Goal: Contribute content: Add original content to the website for others to see

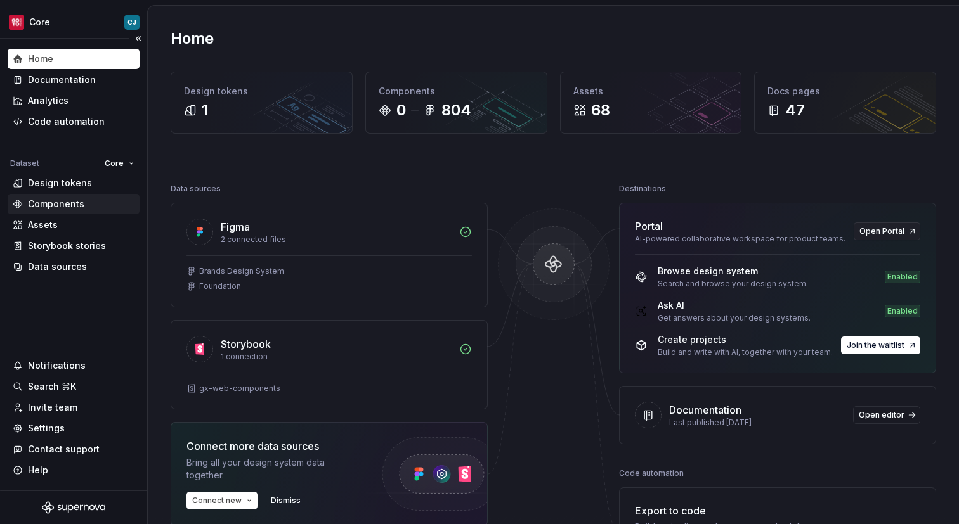
click at [56, 206] on div "Components" at bounding box center [56, 204] width 56 height 13
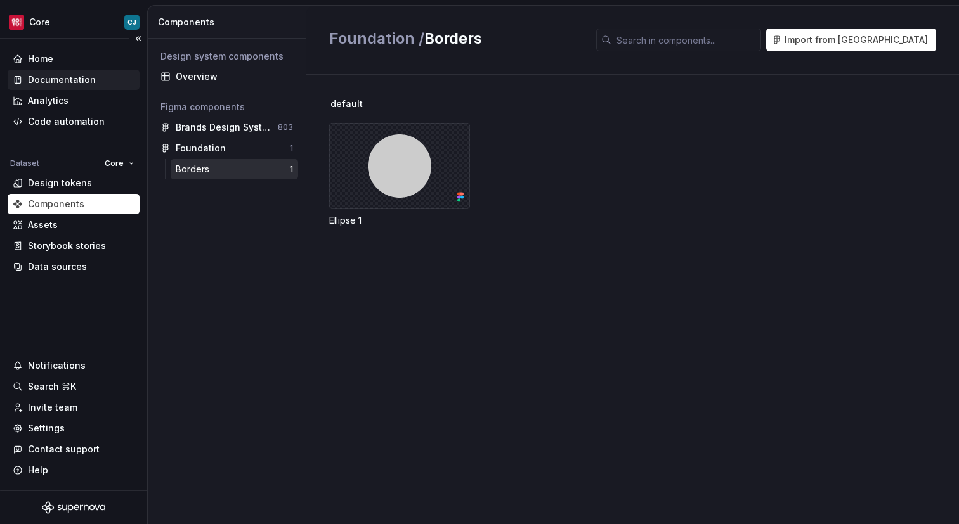
click at [67, 84] on div "Documentation" at bounding box center [62, 80] width 68 height 13
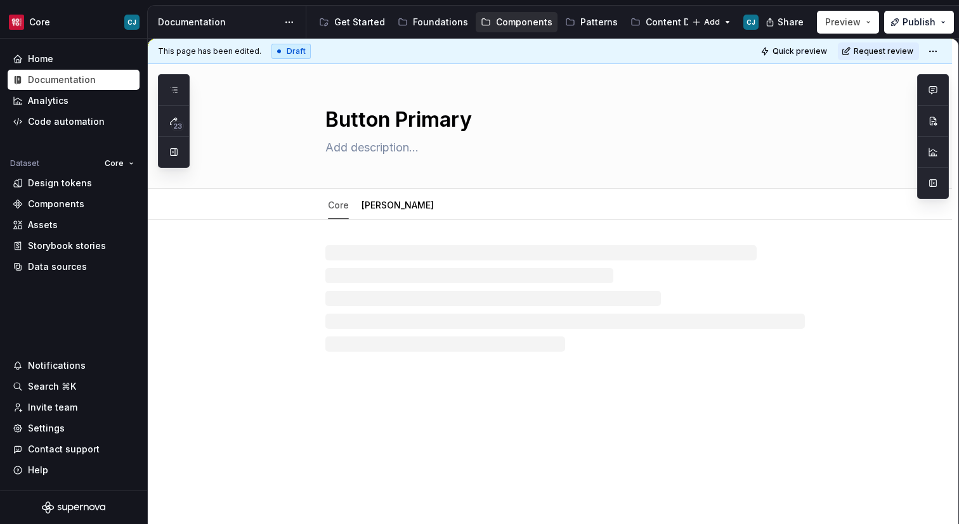
click at [454, 230] on div at bounding box center [550, 286] width 804 height 132
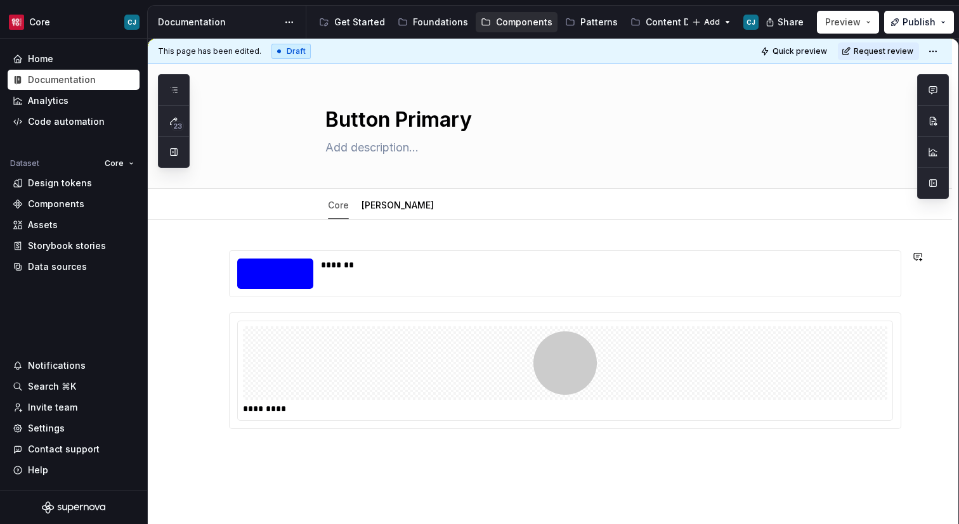
click at [394, 237] on div "******* *********" at bounding box center [550, 411] width 804 height 382
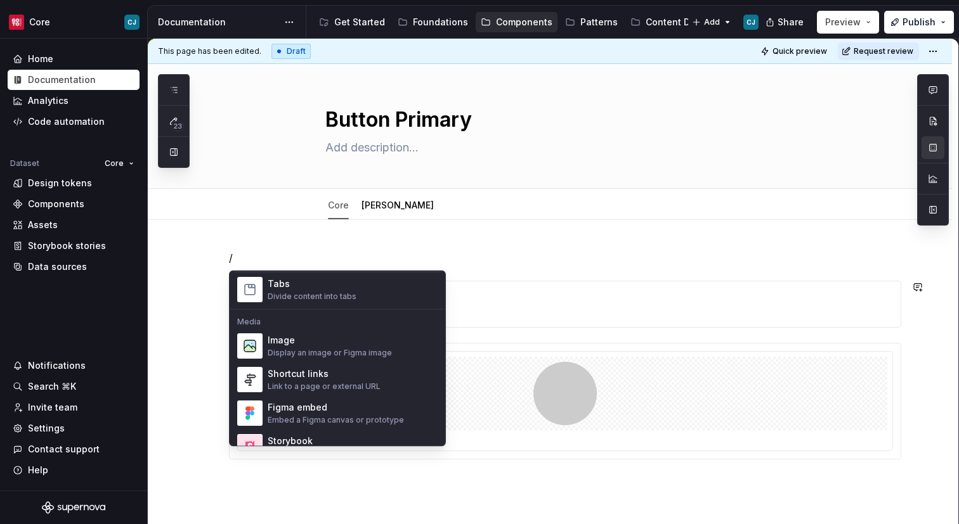
scroll to position [505, 0]
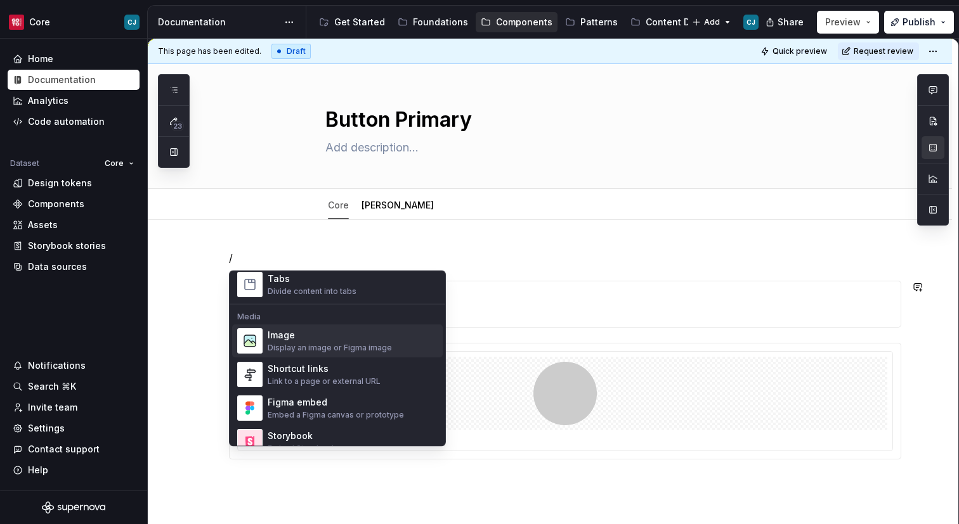
click at [342, 347] on div "Display an image or Figma image" at bounding box center [330, 349] width 124 height 10
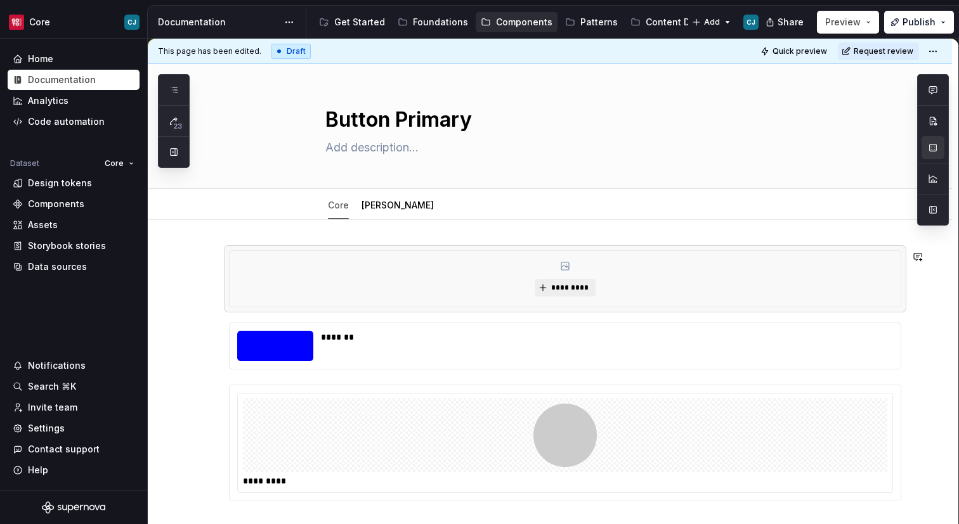
click at [664, 261] on div "*********" at bounding box center [564, 279] width 671 height 56
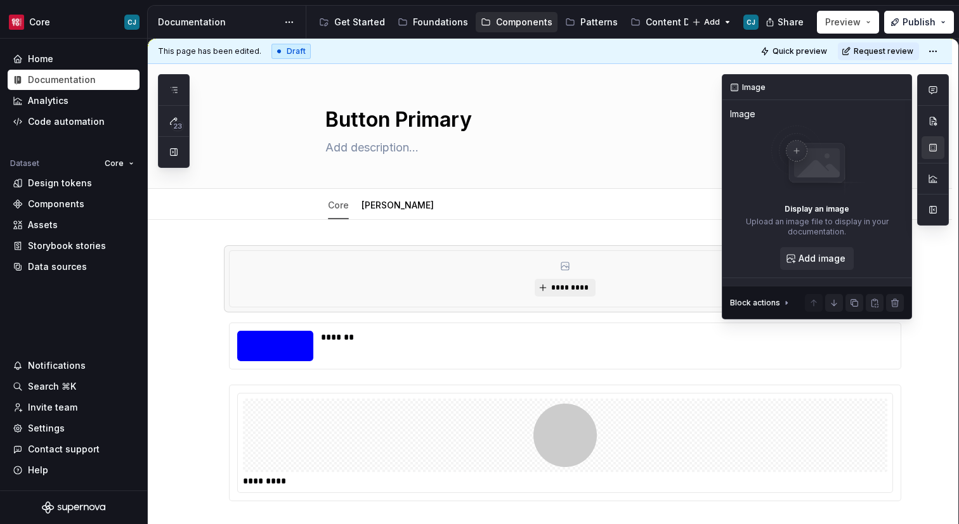
type textarea "*"
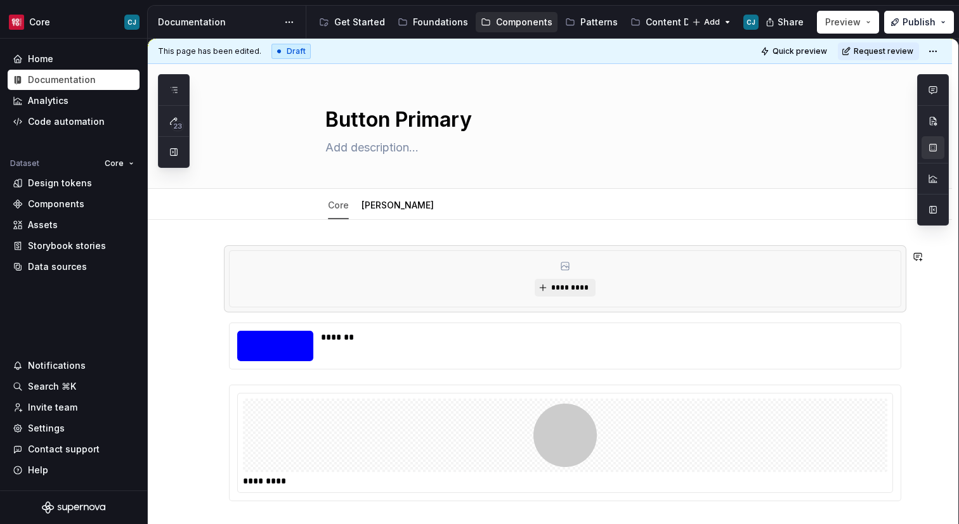
click at [264, 241] on div "********* ******* *********" at bounding box center [550, 447] width 804 height 454
click at [265, 230] on div "********* ******* *********" at bounding box center [550, 447] width 804 height 454
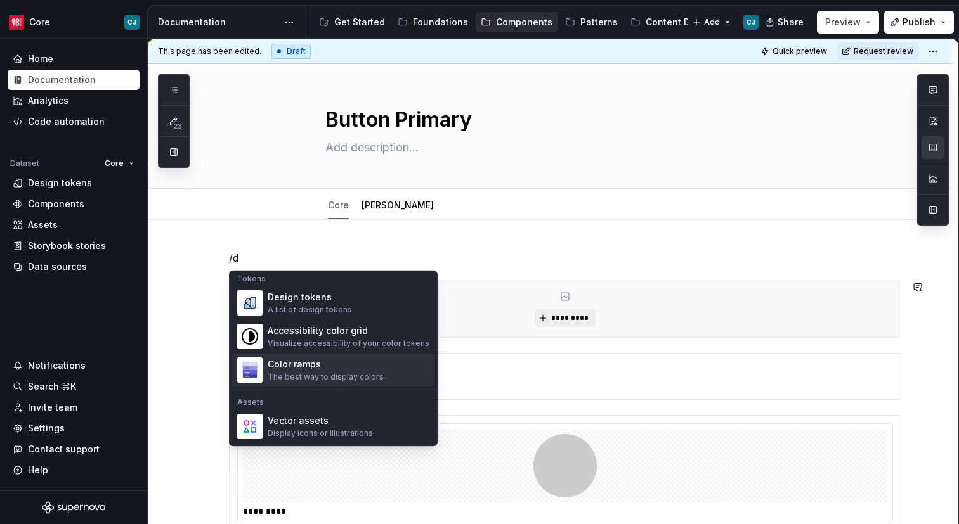
scroll to position [0, 0]
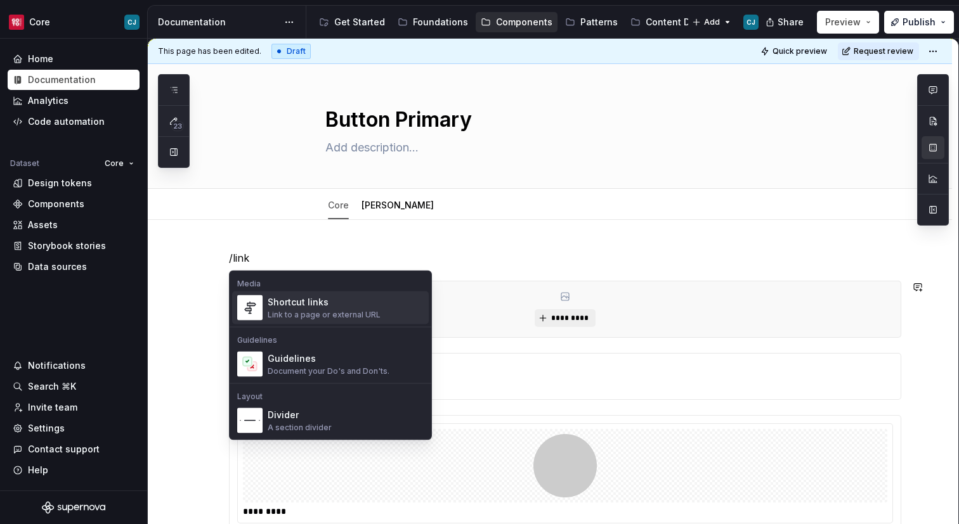
click at [321, 304] on div "Shortcut links" at bounding box center [324, 302] width 113 height 13
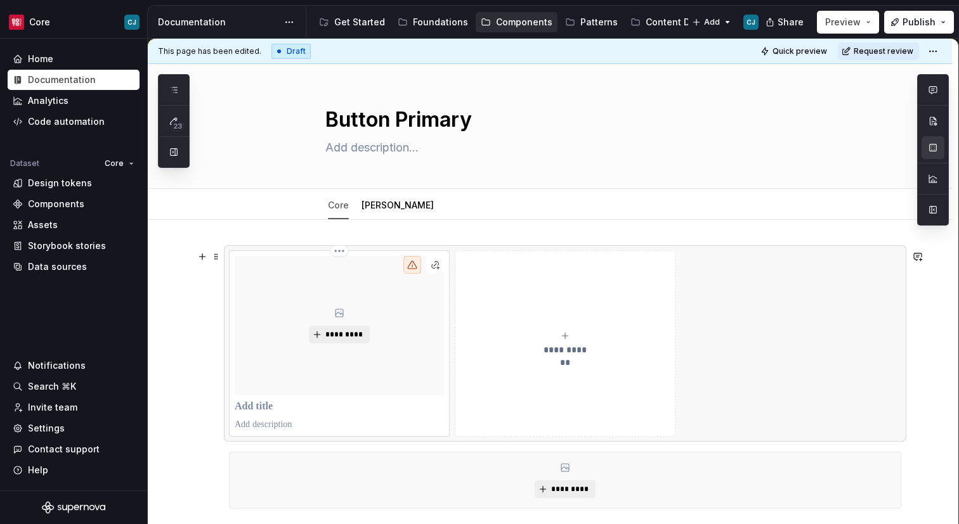
click at [373, 300] on div "*********" at bounding box center [339, 325] width 209 height 139
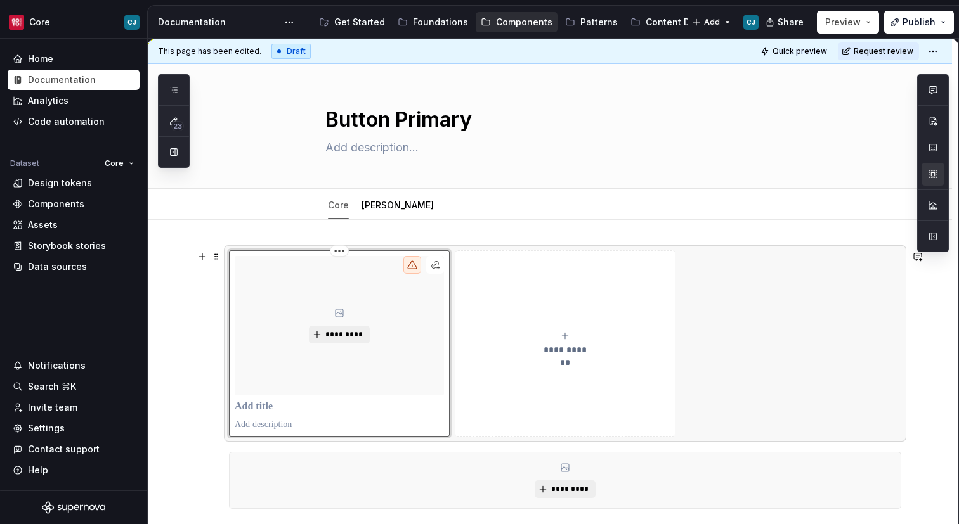
click at [333, 250] on html "Core CJ Home Documentation Analytics Code automation Dataset Core Design tokens…" at bounding box center [479, 262] width 959 height 524
click at [666, 262] on html "Core CJ Home Documentation Analytics Code automation Dataset Core Design tokens…" at bounding box center [479, 262] width 959 height 524
click at [940, 236] on button "button" at bounding box center [932, 236] width 23 height 23
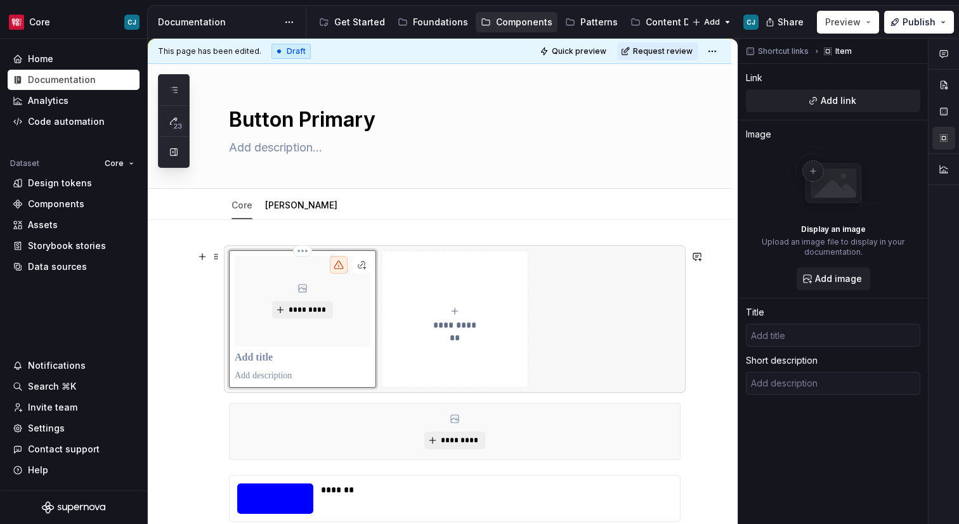
click at [439, 309] on div "**********" at bounding box center [455, 318] width 136 height 25
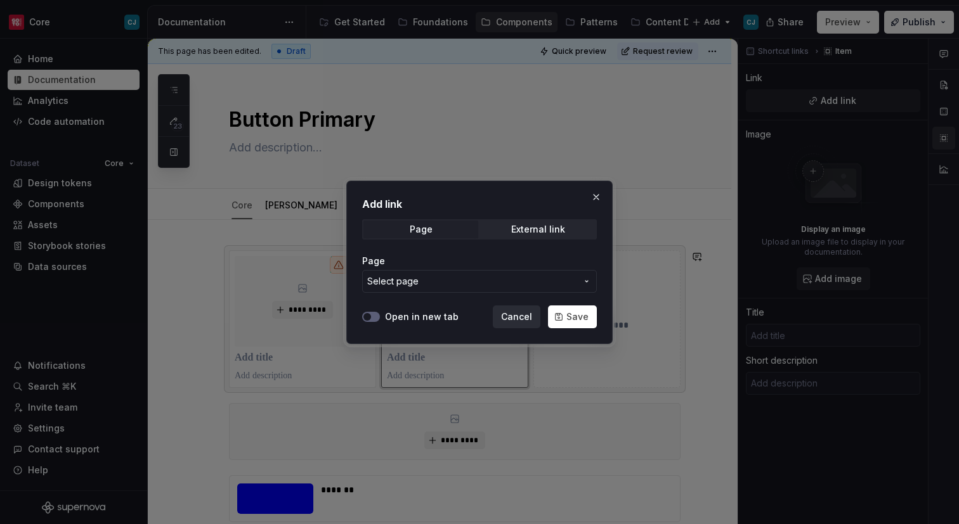
click at [507, 319] on span "Cancel" at bounding box center [516, 317] width 31 height 13
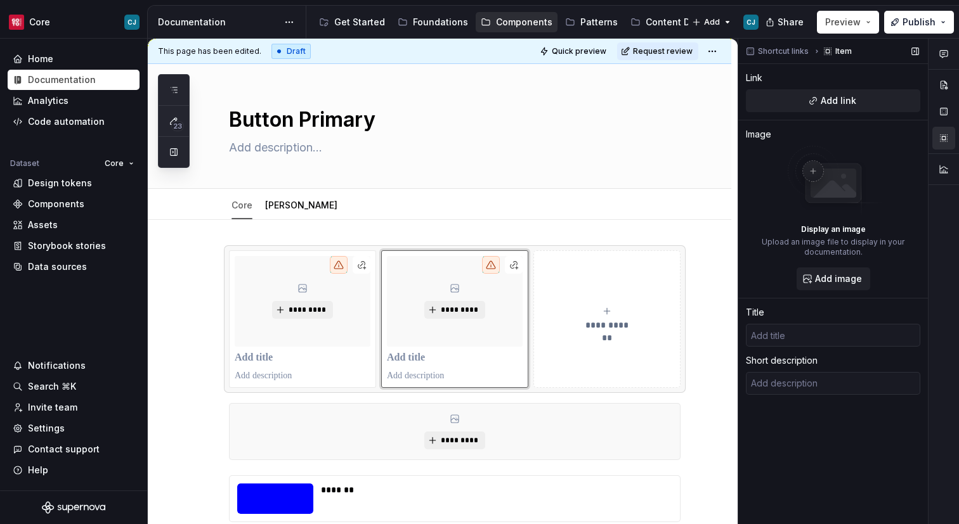
click at [808, 178] on img at bounding box center [832, 181] width 101 height 71
click at [818, 283] on span "Add image" at bounding box center [838, 279] width 47 height 13
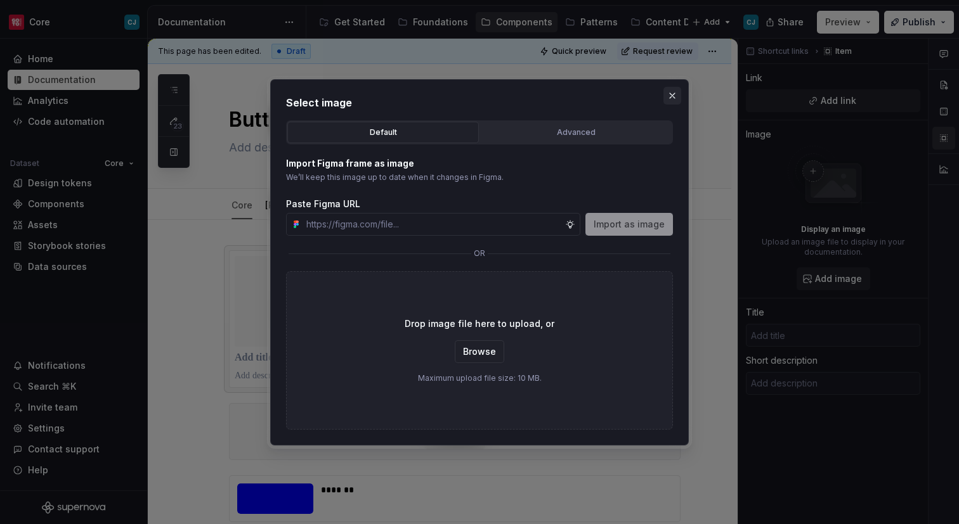
click at [677, 96] on button "button" at bounding box center [672, 96] width 18 height 18
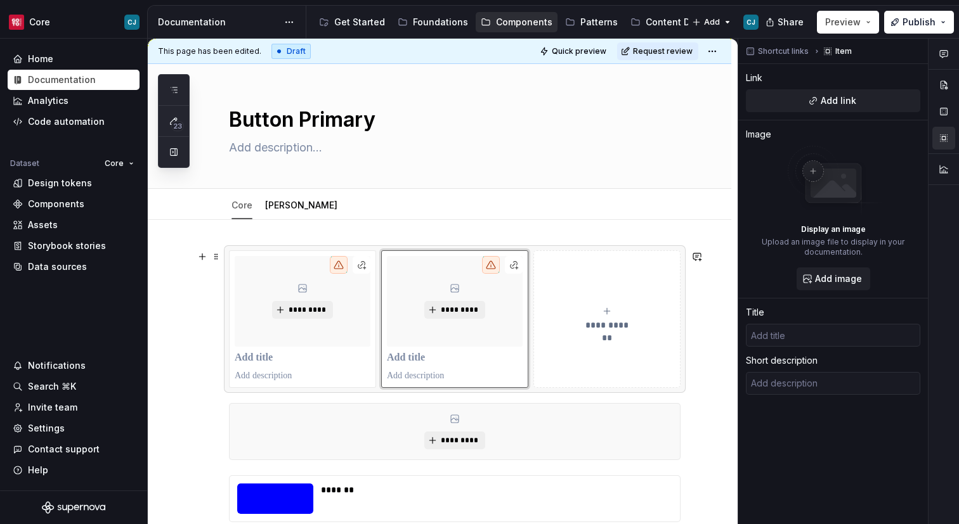
click at [222, 260] on div "**********" at bounding box center [439, 523] width 583 height 607
click at [214, 260] on span at bounding box center [216, 257] width 10 height 18
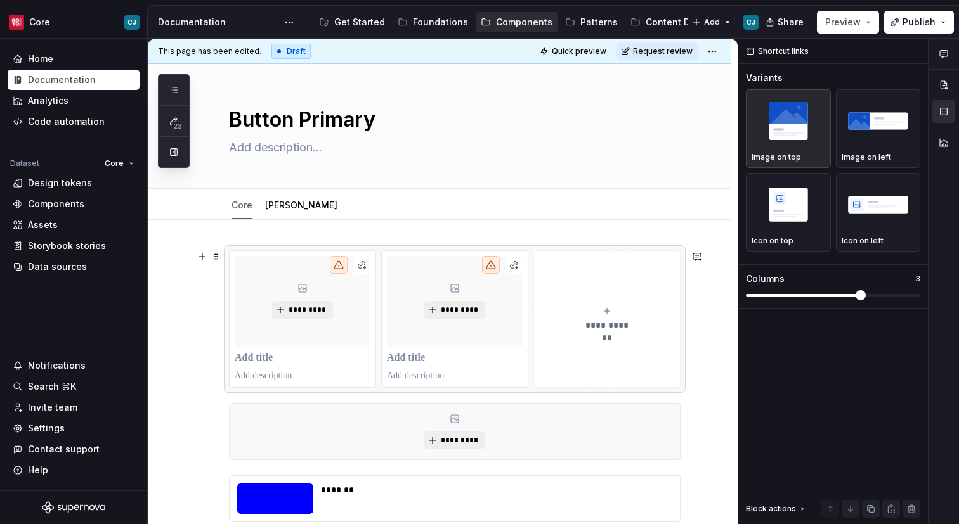
click at [262, 234] on div "**********" at bounding box center [439, 523] width 583 height 607
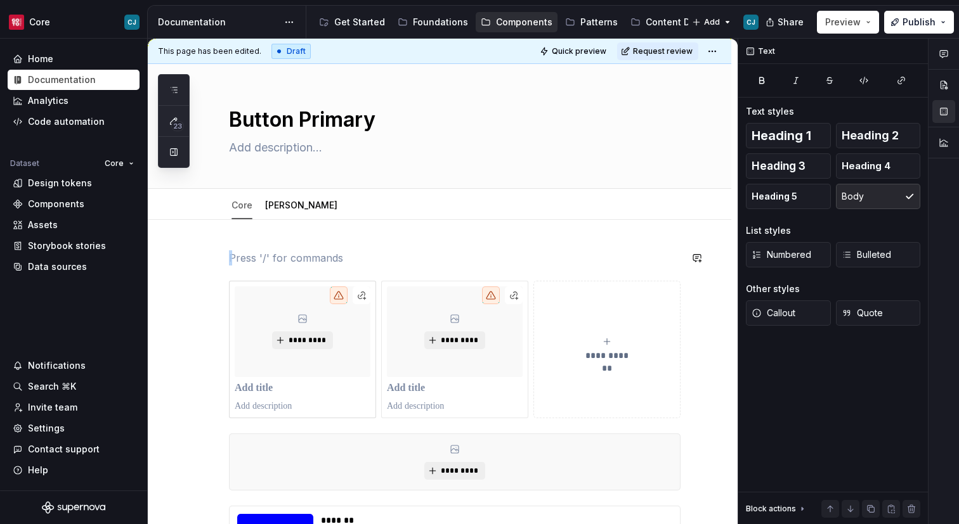
click at [246, 282] on div "*********" at bounding box center [302, 350] width 147 height 138
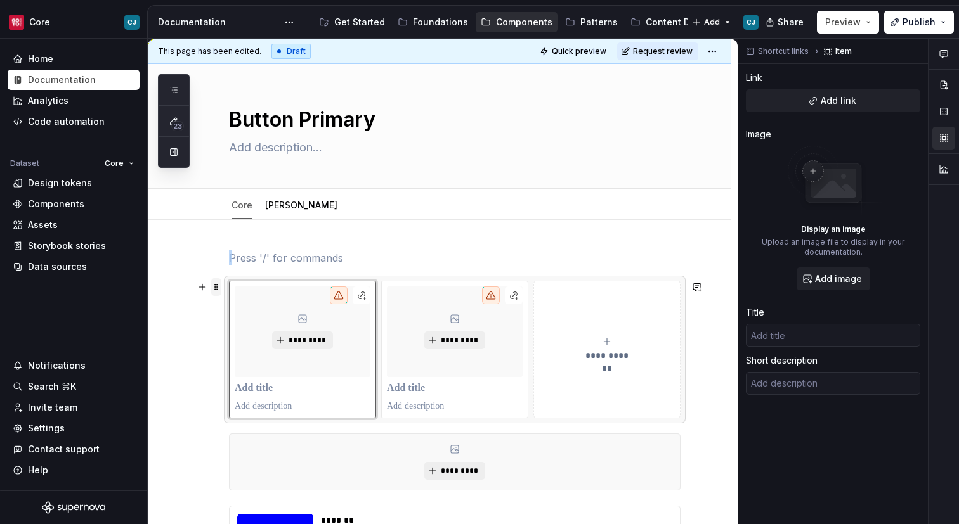
click at [217, 290] on span at bounding box center [216, 287] width 10 height 18
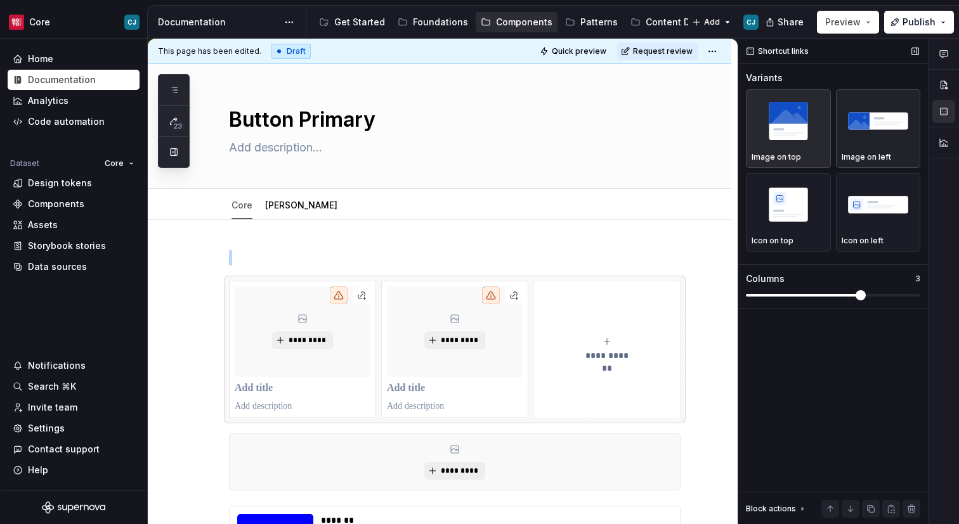
click at [857, 127] on img "button" at bounding box center [878, 121] width 74 height 46
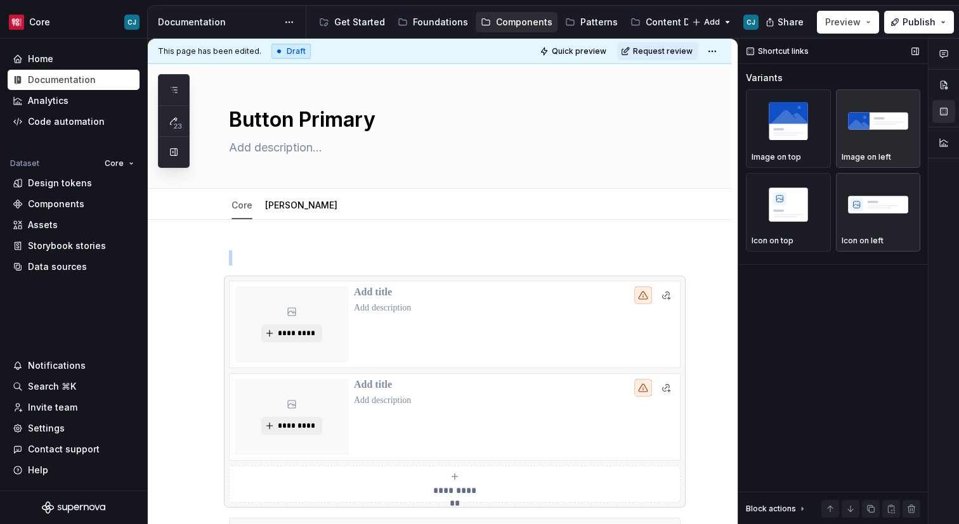
click at [854, 211] on img "button" at bounding box center [878, 204] width 74 height 46
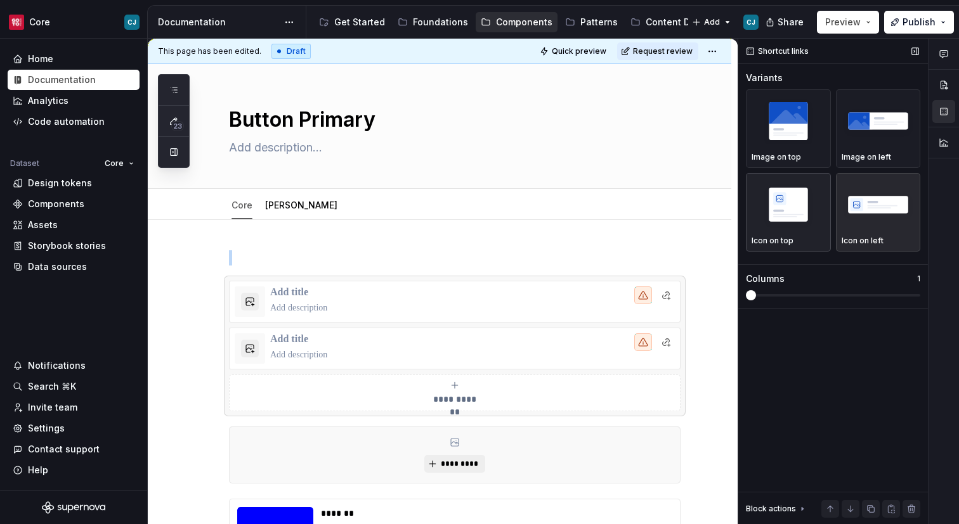
click at [801, 191] on img "button" at bounding box center [788, 204] width 74 height 46
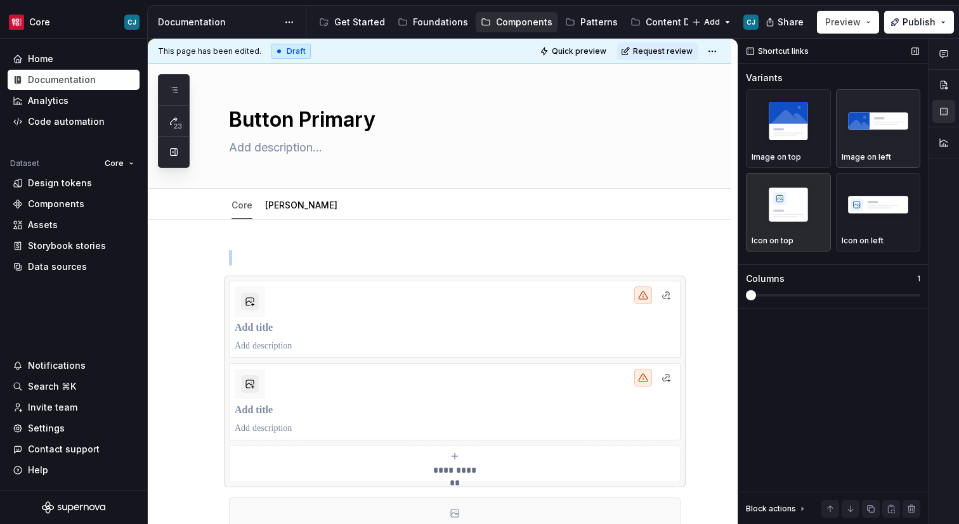
click at [860, 123] on img "button" at bounding box center [878, 121] width 74 height 46
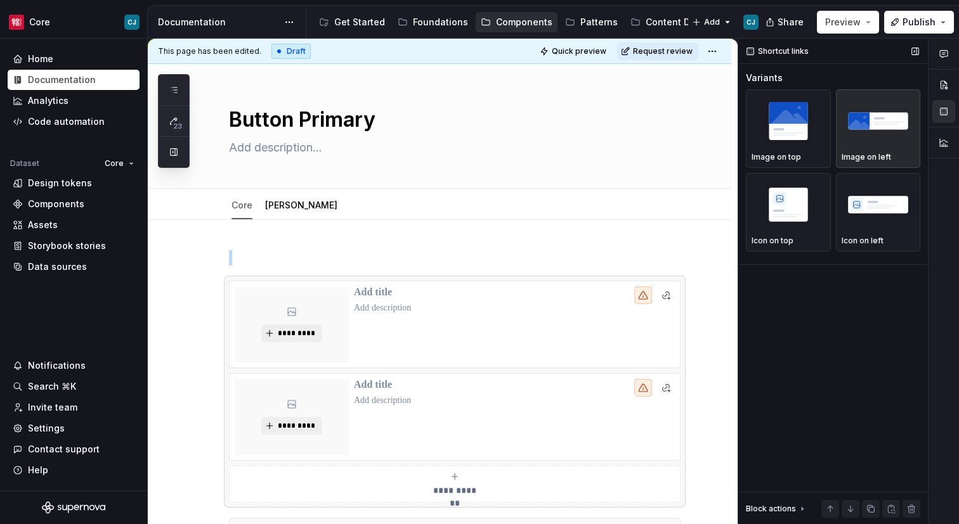
click at [789, 505] on div "Block actions" at bounding box center [771, 509] width 50 height 10
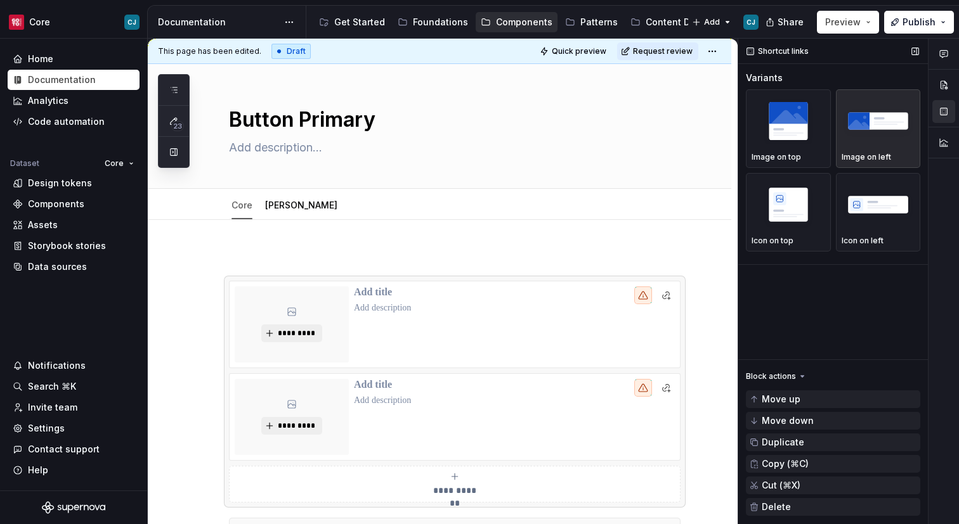
click at [792, 342] on div "Shortcut links Variants Image on top Image on left Icon on top Icon on left Blo…" at bounding box center [833, 282] width 190 height 486
click at [766, 507] on span "Delete" at bounding box center [775, 507] width 29 height 10
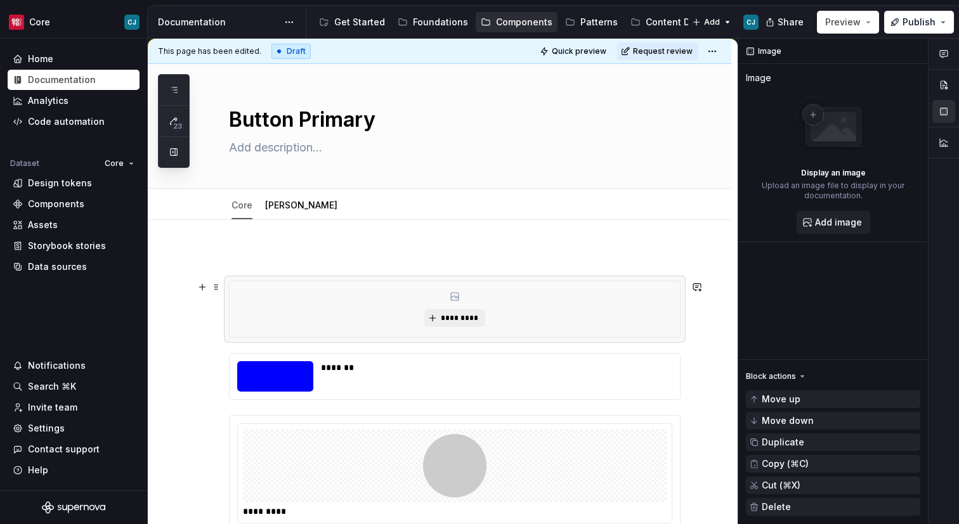
click at [534, 311] on div "*********" at bounding box center [454, 309] width 450 height 56
click at [788, 349] on div "Image Image Display an image Upload an image file to display in your documentat…" at bounding box center [833, 282] width 190 height 486
click at [794, 373] on div "Block actions" at bounding box center [776, 377] width 61 height 18
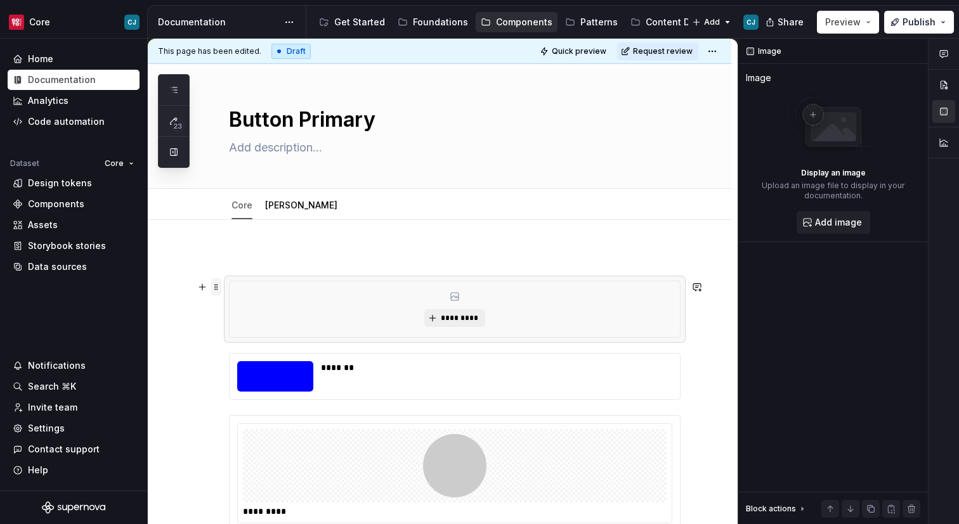
click at [213, 288] on span at bounding box center [216, 287] width 10 height 18
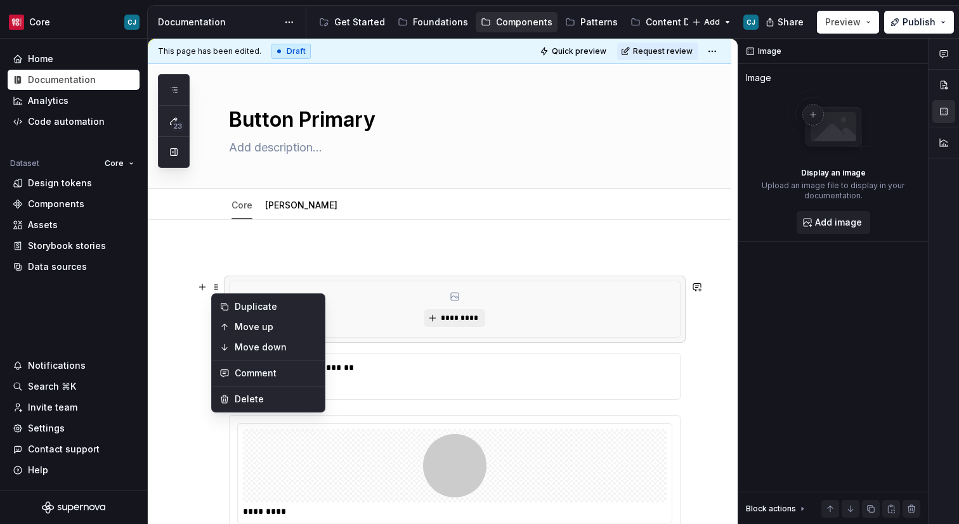
click at [243, 261] on p at bounding box center [454, 257] width 451 height 15
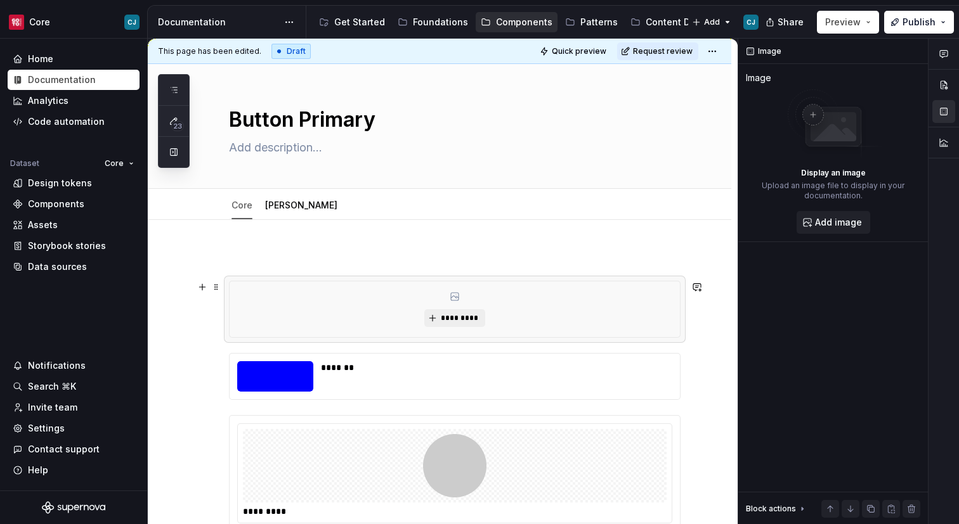
click at [513, 313] on div "*********" at bounding box center [454, 309] width 450 height 56
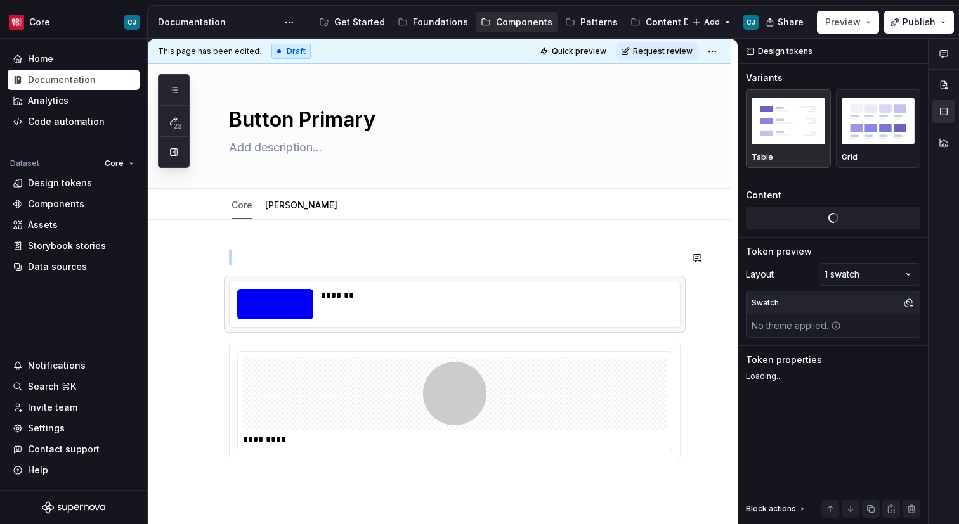
click at [357, 221] on div "This page has been edited. Draft Quick preview Request review Button Primary Ed…" at bounding box center [443, 282] width 590 height 486
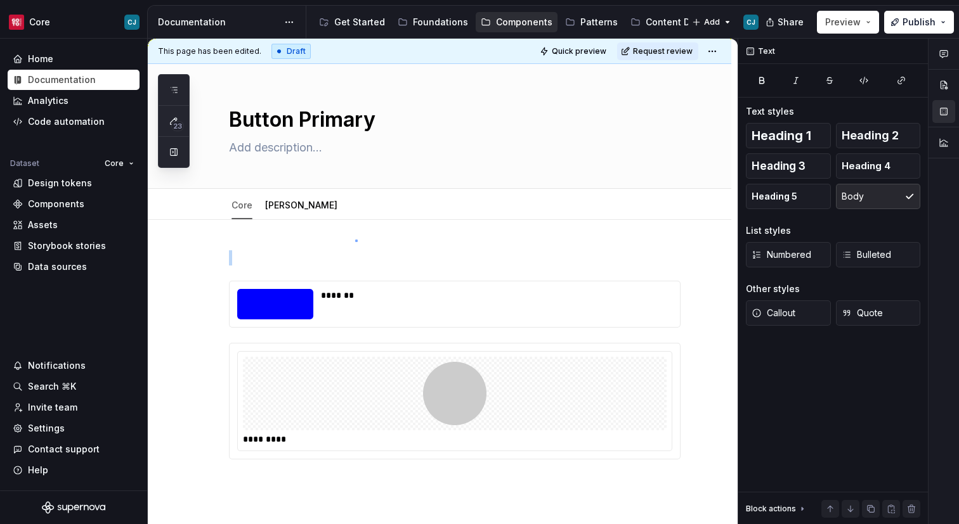
click at [355, 240] on div "This page has been edited. Draft Quick preview Request review Button Primary Ed…" at bounding box center [443, 282] width 590 height 486
click at [355, 240] on div "******* *********" at bounding box center [439, 426] width 583 height 412
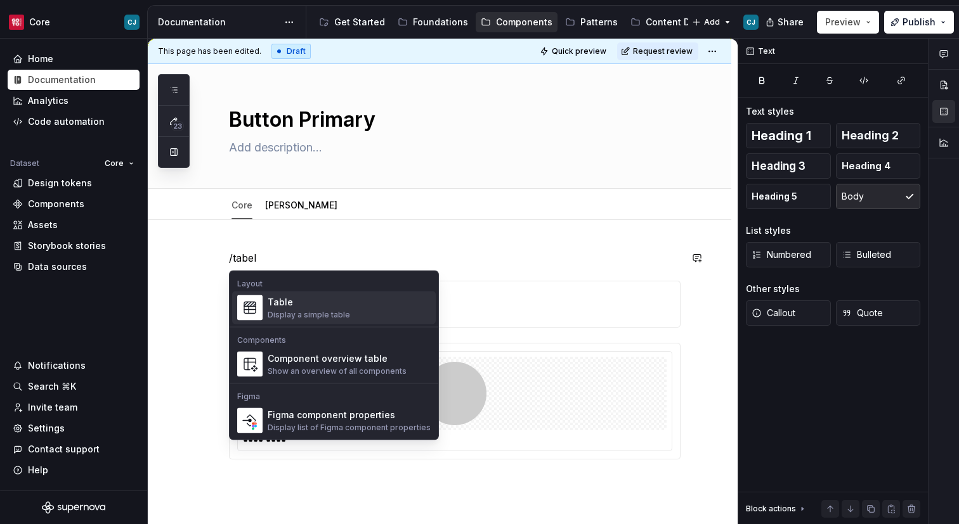
click at [342, 300] on div "Table" at bounding box center [309, 302] width 82 height 13
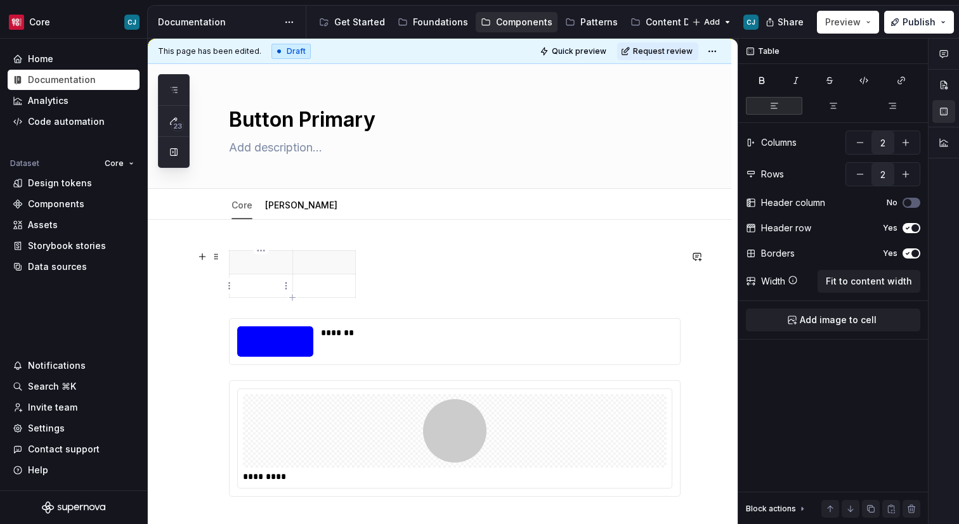
click at [264, 282] on p at bounding box center [261, 286] width 48 height 13
click at [268, 290] on p at bounding box center [261, 286] width 48 height 13
click at [280, 286] on p at bounding box center [261, 286] width 48 height 13
click at [228, 286] on html "Core CJ Home Documentation Analytics Code automation Dataset Core Design tokens…" at bounding box center [479, 262] width 959 height 524
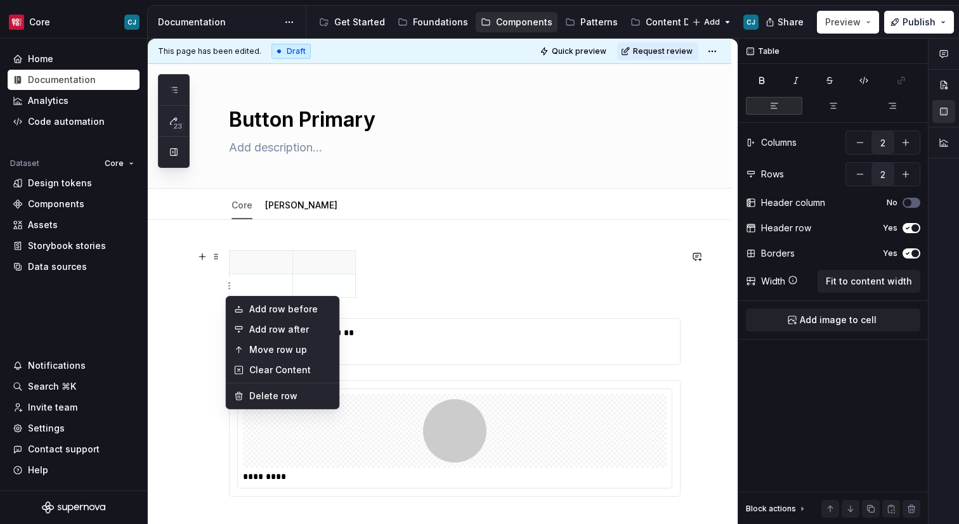
click at [246, 286] on html "Core CJ Home Documentation Analytics Code automation Dataset Core Design tokens…" at bounding box center [479, 262] width 959 height 524
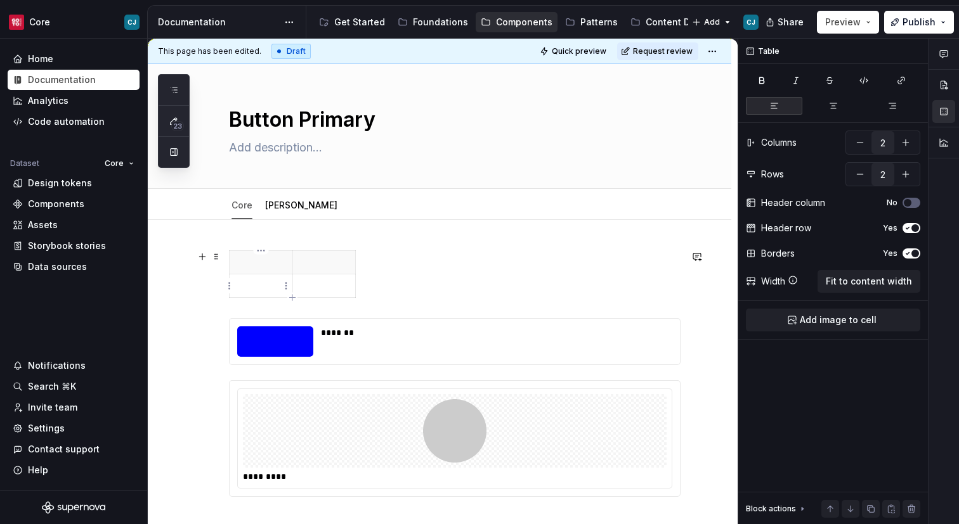
click at [246, 286] on p at bounding box center [261, 286] width 48 height 13
click at [815, 329] on button "Add image to cell" at bounding box center [833, 320] width 174 height 23
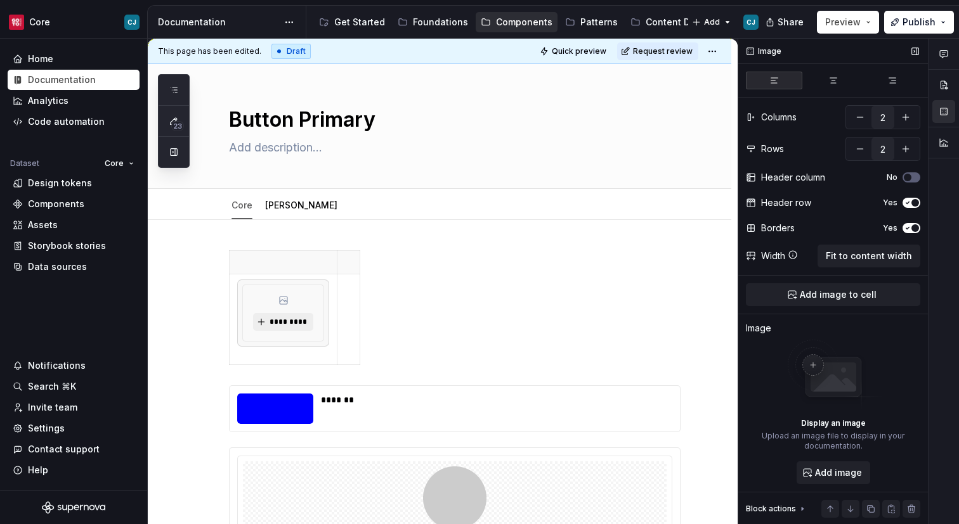
click at [820, 359] on img at bounding box center [832, 375] width 101 height 71
click at [811, 365] on img at bounding box center [832, 375] width 101 height 71
click at [818, 474] on span "Add image" at bounding box center [838, 473] width 47 height 13
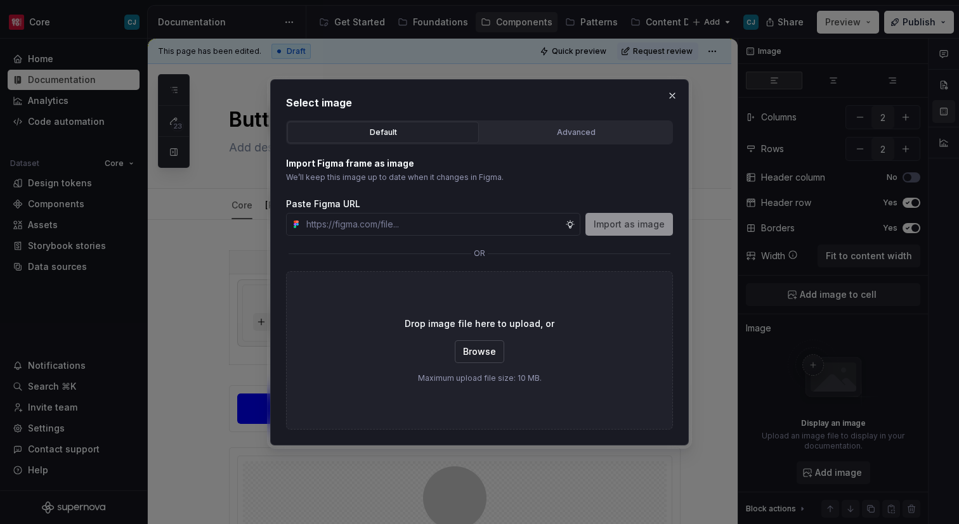
click at [491, 347] on span "Browse" at bounding box center [479, 352] width 33 height 13
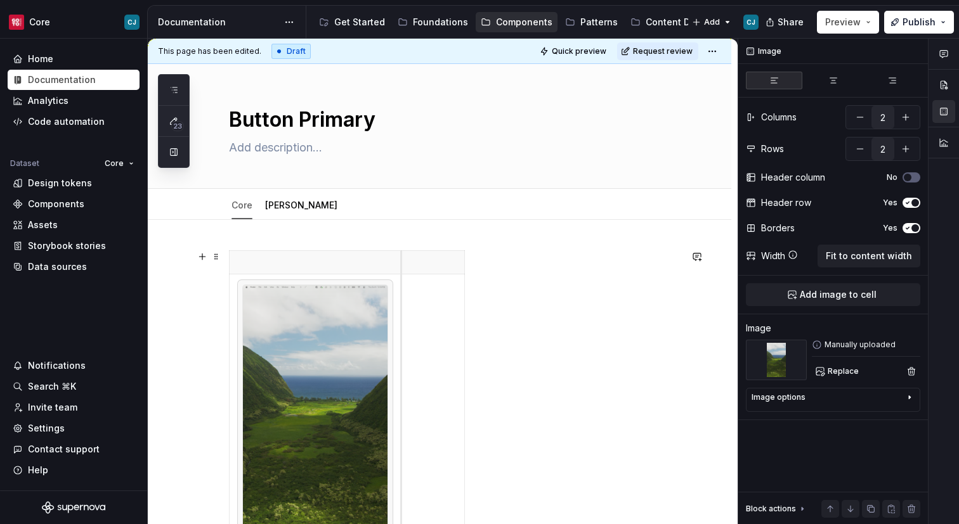
drag, startPoint x: 294, startPoint y: 348, endPoint x: 403, endPoint y: 359, distance: 109.6
click at [403, 359] on td at bounding box center [432, 421] width 63 height 292
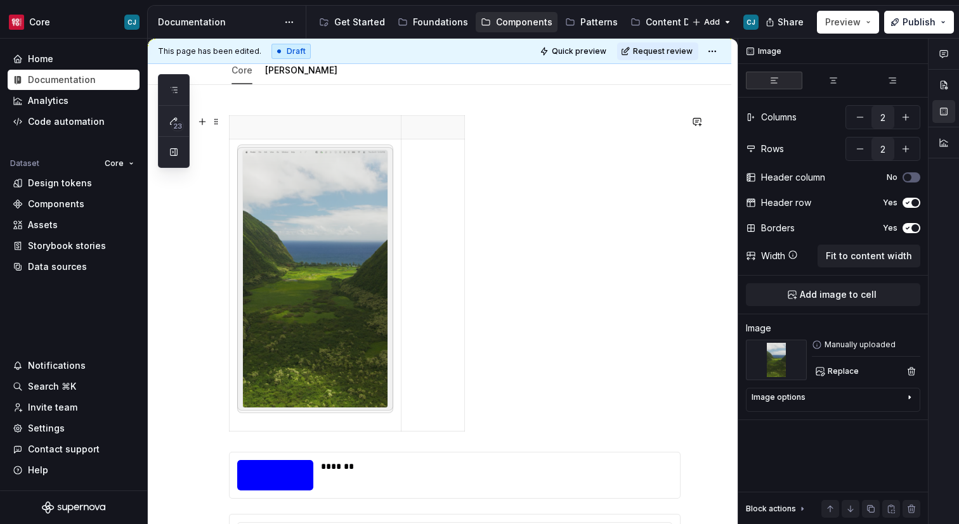
scroll to position [162, 0]
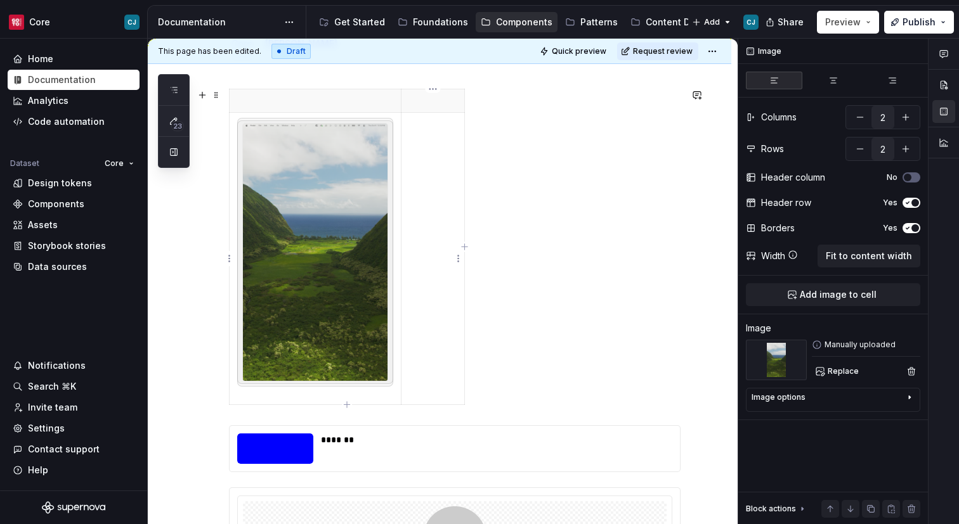
click at [436, 286] on td at bounding box center [432, 259] width 63 height 292
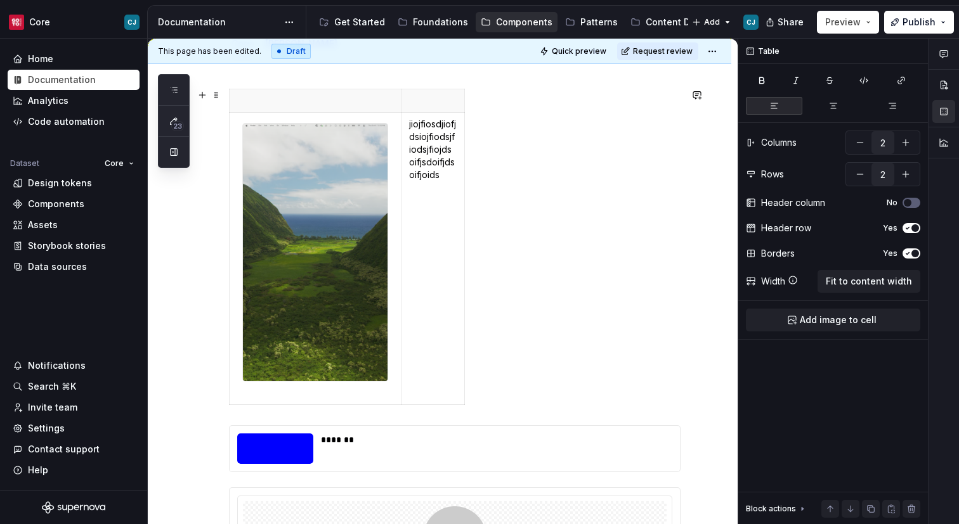
click at [488, 354] on div "jiojfiosdjiofjdsiojfiodsjfiodsjfiojdsoifjsdoifjdsoifjoids" at bounding box center [454, 249] width 451 height 321
click at [865, 21] on button "Preview" at bounding box center [848, 22] width 62 height 23
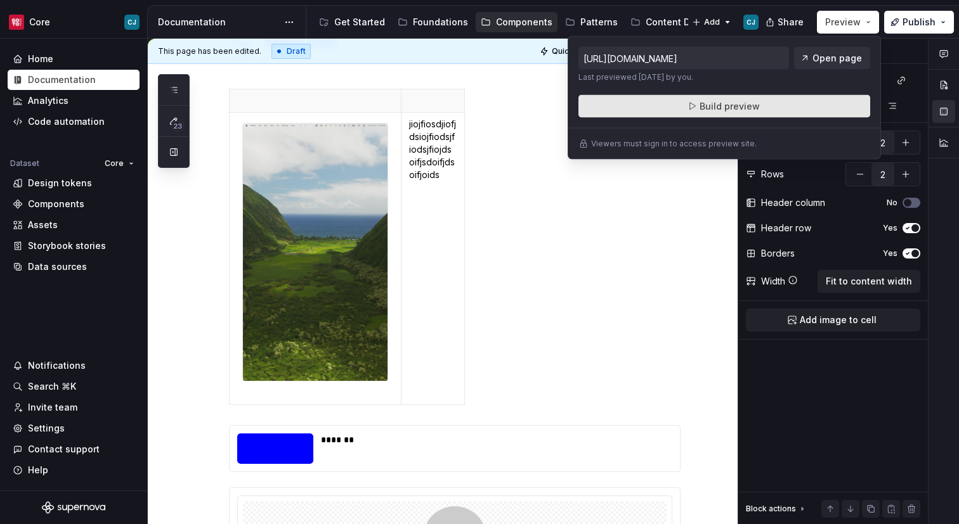
click at [746, 104] on span "Build preview" at bounding box center [729, 106] width 60 height 13
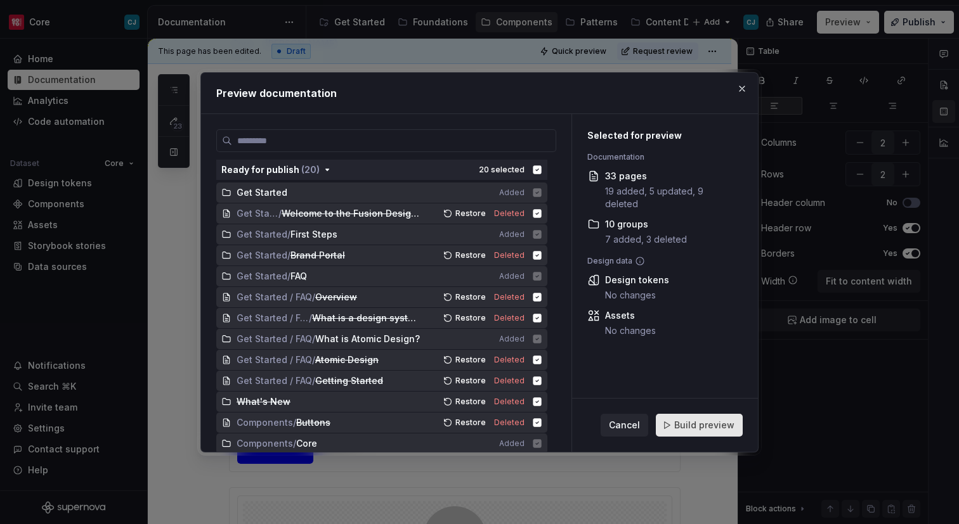
click at [704, 426] on span "Build preview" at bounding box center [704, 425] width 60 height 13
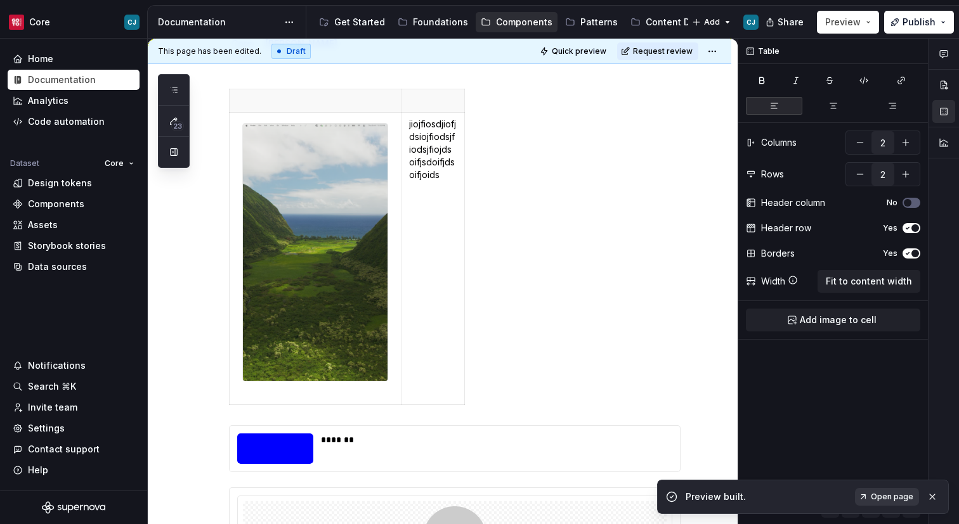
click at [867, 499] on link "Open page" at bounding box center [887, 497] width 64 height 18
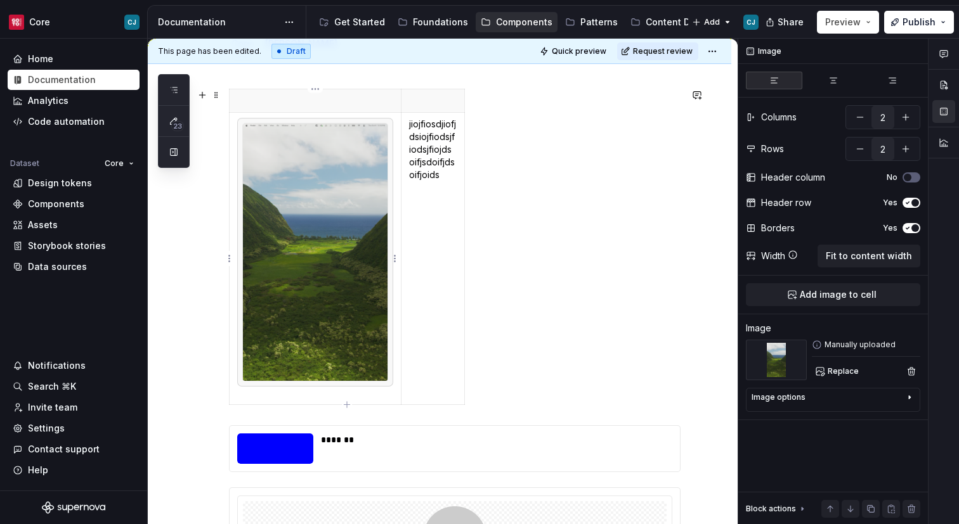
click at [345, 198] on img at bounding box center [315, 252] width 145 height 257
click at [839, 404] on div "Image options" at bounding box center [827, 399] width 153 height 15
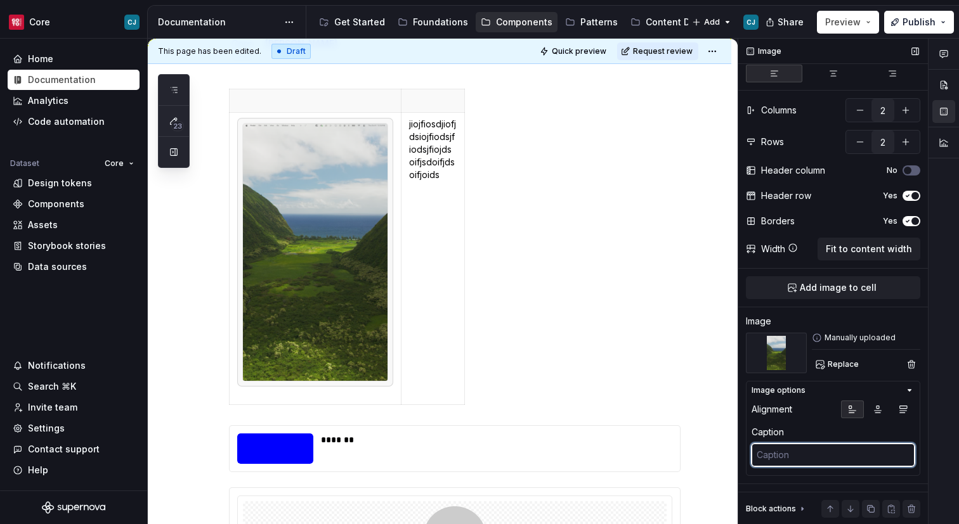
click at [830, 463] on textarea at bounding box center [832, 455] width 163 height 23
type textarea "*"
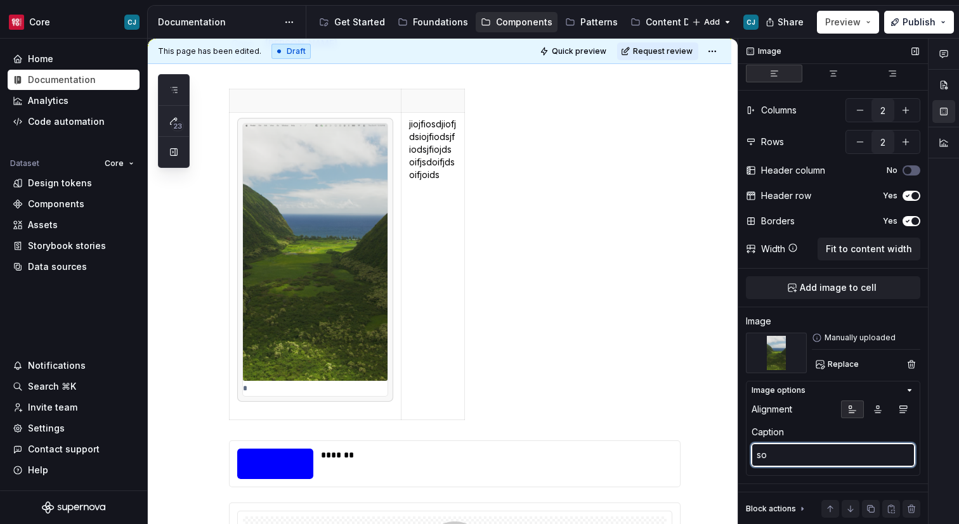
type textarea "sop"
type textarea "*"
type textarea "sopm"
type textarea "*"
type textarea "sop"
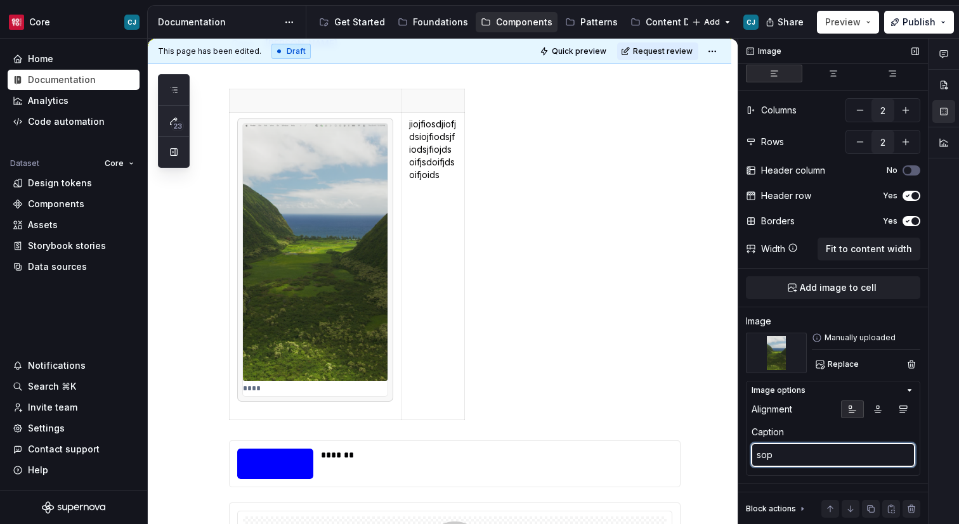
type textarea "*"
type textarea "so"
type textarea "*"
type textarea "som"
type textarea "*"
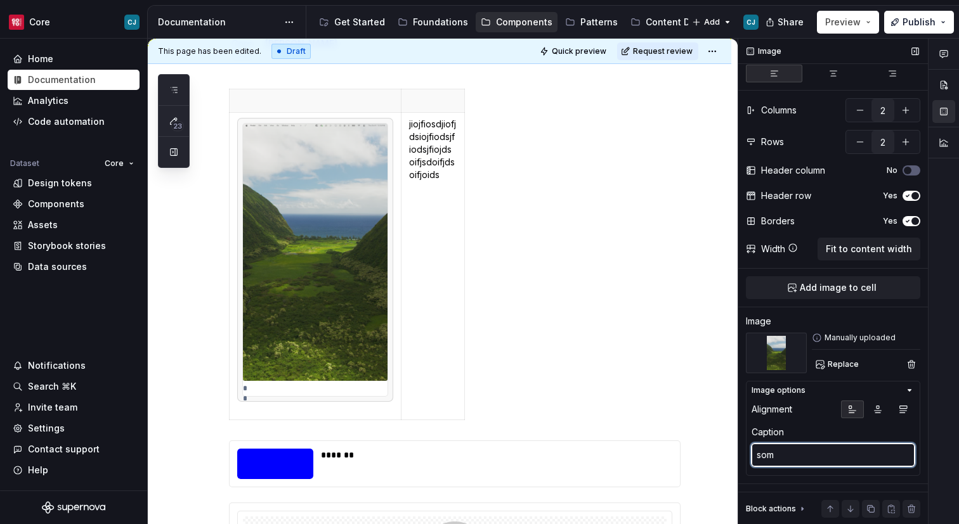
type textarea "some"
type textarea "*"
type textarea "some"
type textarea "*"
type textarea "some c"
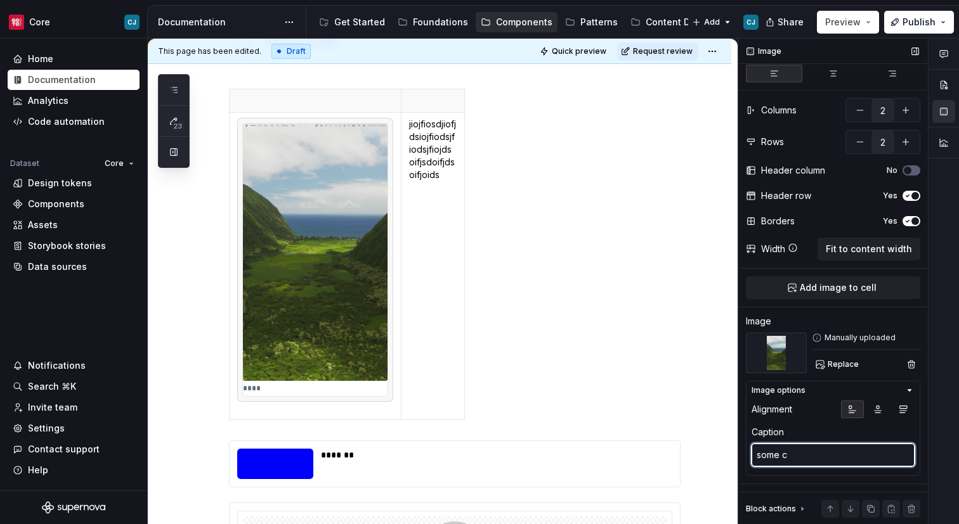
type textarea "*"
type textarea "some ca"
type textarea "*"
type textarea "some cap"
type textarea "*"
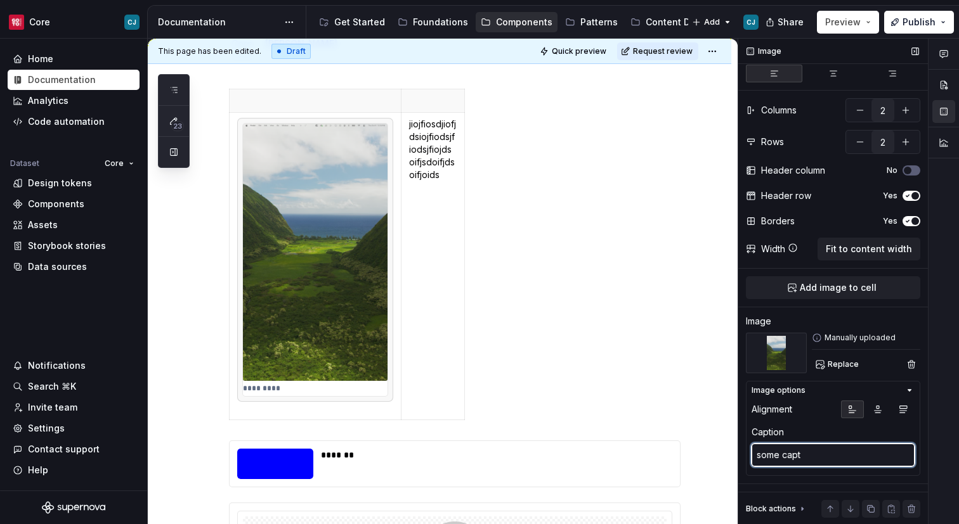
type textarea "some capti"
type textarea "*"
type textarea "some captio"
type textarea "*"
type textarea "some caption"
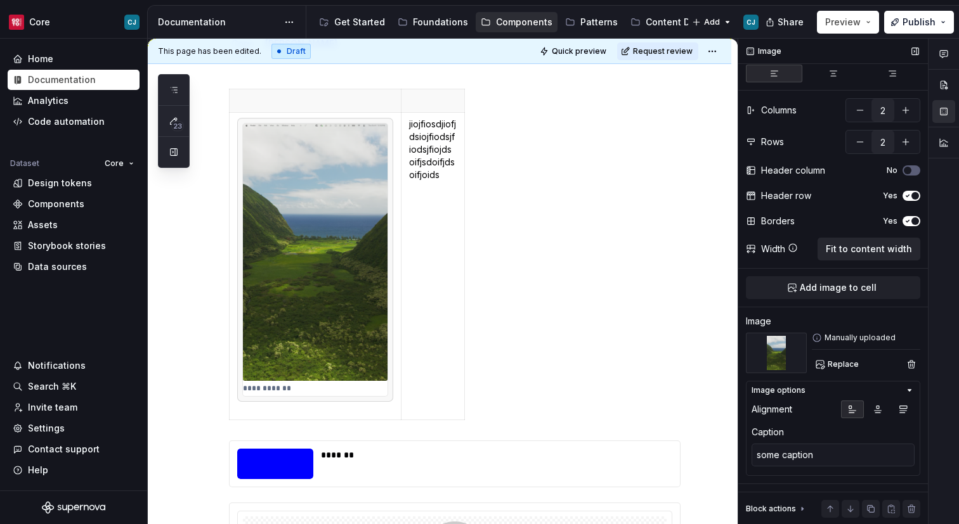
click at [844, 250] on span "Fit to content width" at bounding box center [868, 249] width 86 height 13
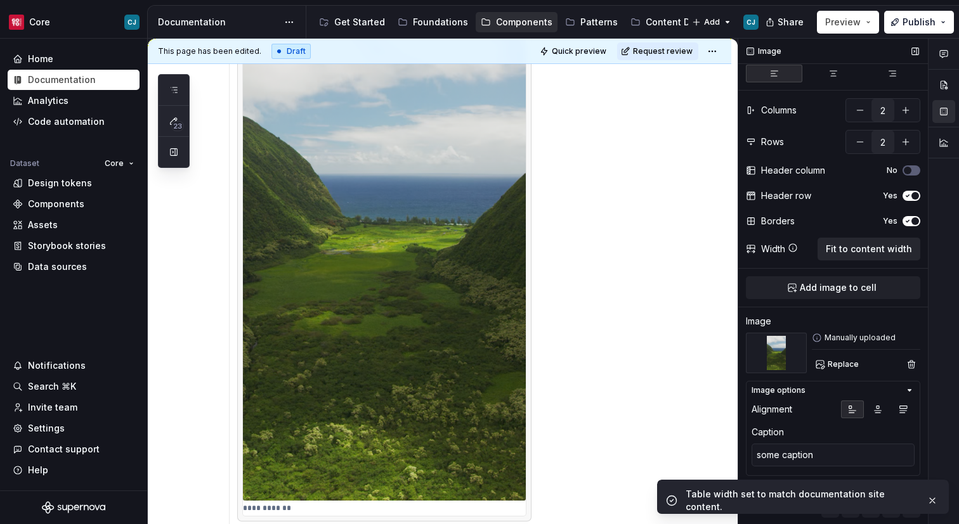
click at [844, 250] on span "Fit to content width" at bounding box center [868, 249] width 86 height 13
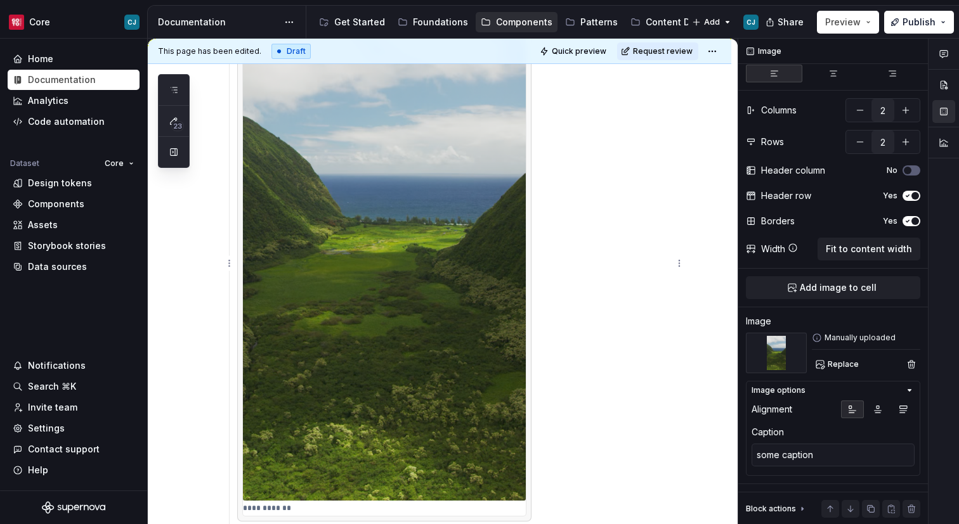
click at [526, 358] on div "**********" at bounding box center [384, 256] width 284 height 519
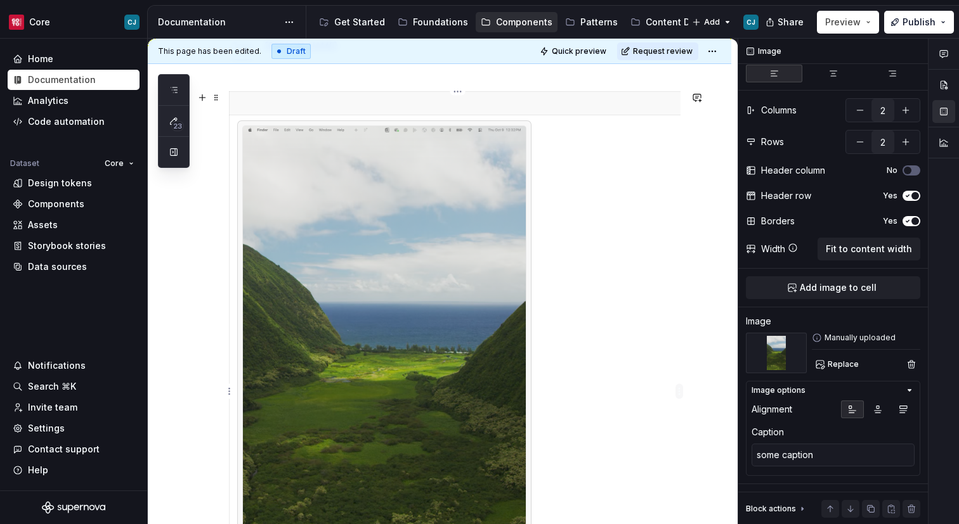
scroll to position [300, 0]
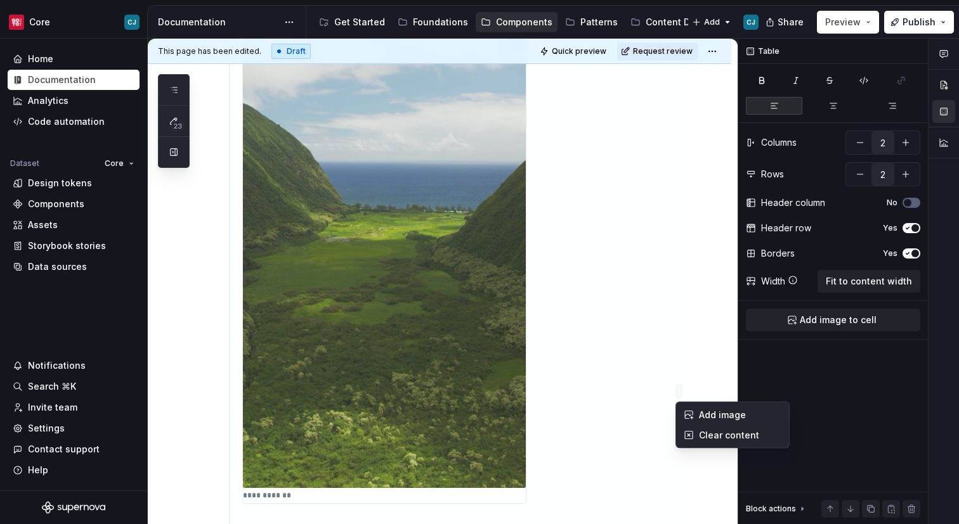
click at [588, 387] on html "Core CJ Home Documentation Analytics Code automation Dataset Core Design tokens…" at bounding box center [479, 262] width 959 height 524
click at [875, 283] on div "Comments Open comments No comments yet Select ‘Comment’ from the block context …" at bounding box center [848, 282] width 221 height 486
click at [864, 280] on span "Fit to content width" at bounding box center [868, 281] width 86 height 13
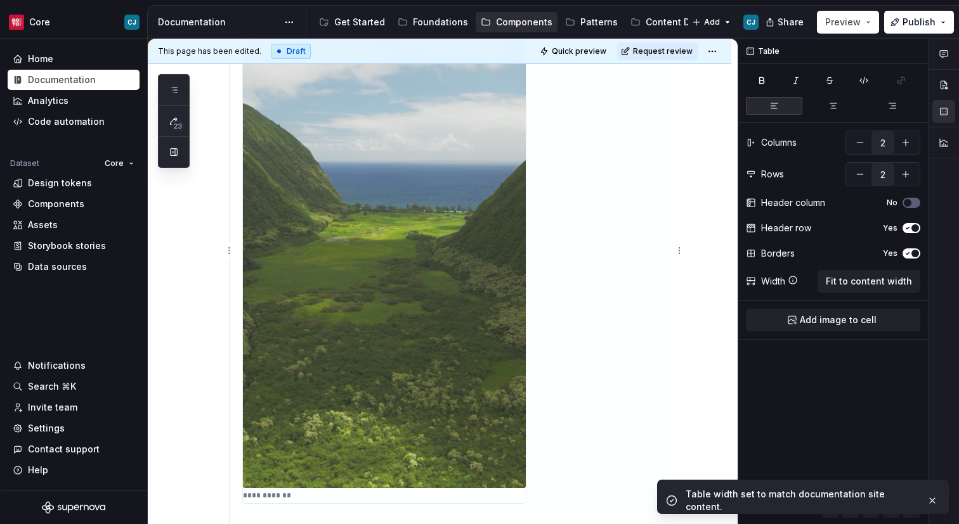
click at [517, 292] on img at bounding box center [384, 236] width 283 height 503
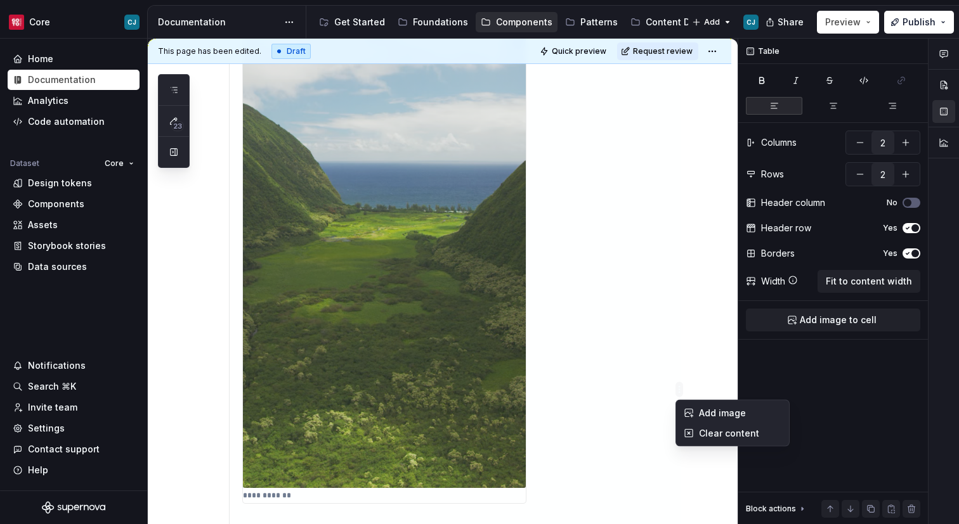
click at [491, 387] on html "Core CJ Home Documentation Analytics Code automation Dataset Core Design tokens…" at bounding box center [479, 262] width 959 height 524
click at [534, 355] on html "Core CJ Home Documentation Analytics Code automation Dataset Core Design tokens…" at bounding box center [479, 262] width 959 height 524
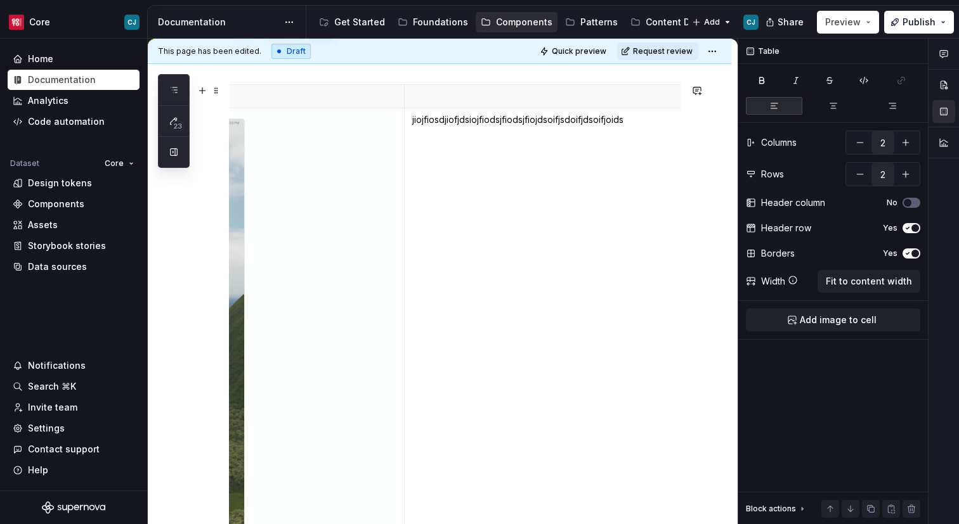
scroll to position [0, 255]
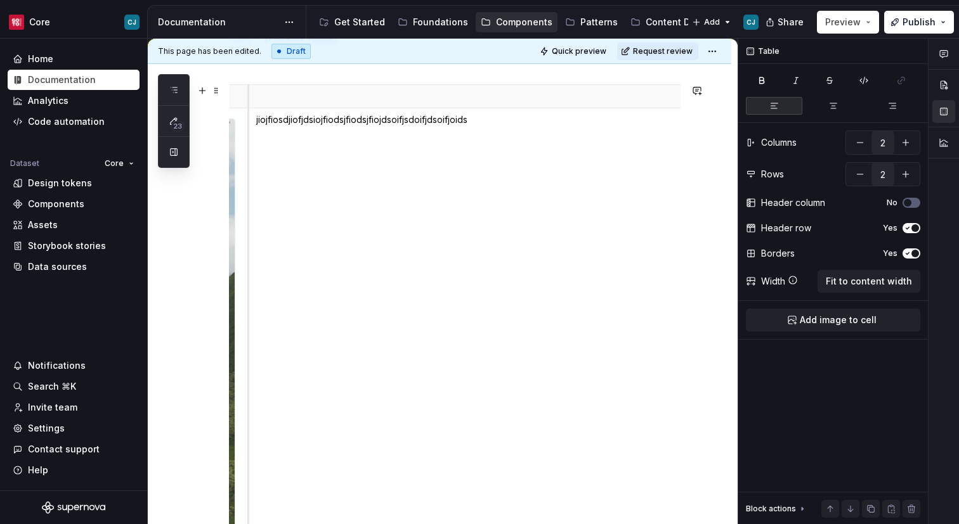
drag, startPoint x: 429, startPoint y: 186, endPoint x: 247, endPoint y: 172, distance: 182.5
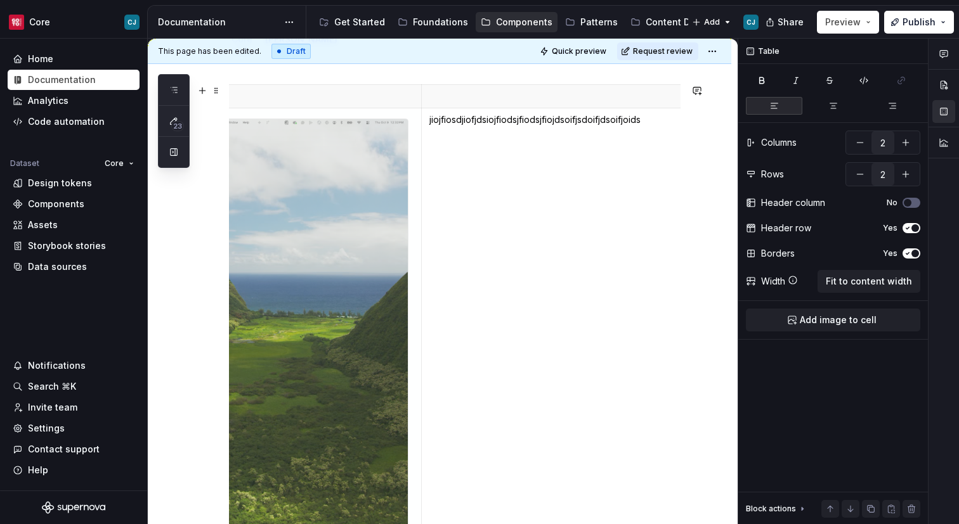
scroll to position [0, 0]
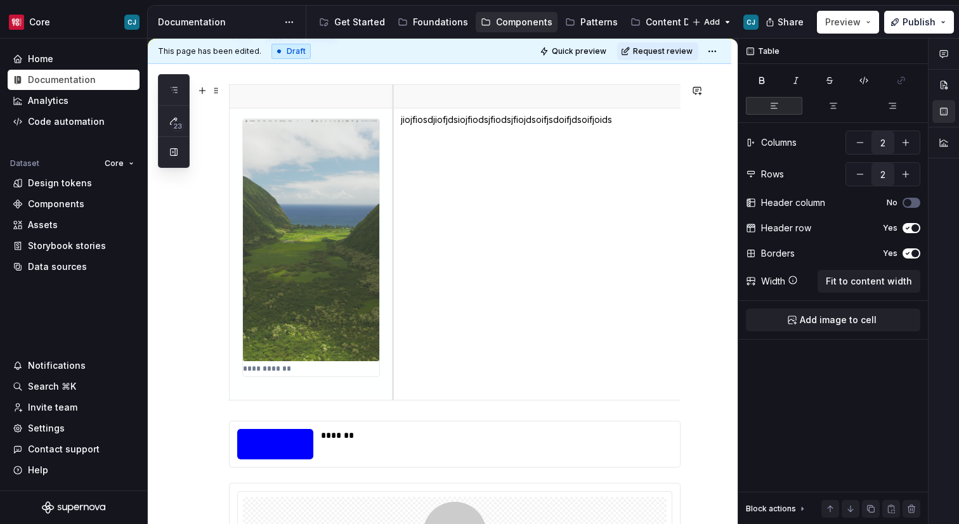
drag, startPoint x: 504, startPoint y: 159, endPoint x: 396, endPoint y: 168, distance: 108.8
click at [396, 168] on td "jiojfiosdjiofjdsiojfiodsjfiodsjfiojdsoifjsdoifjdsoifjoids" at bounding box center [620, 254] width 456 height 292
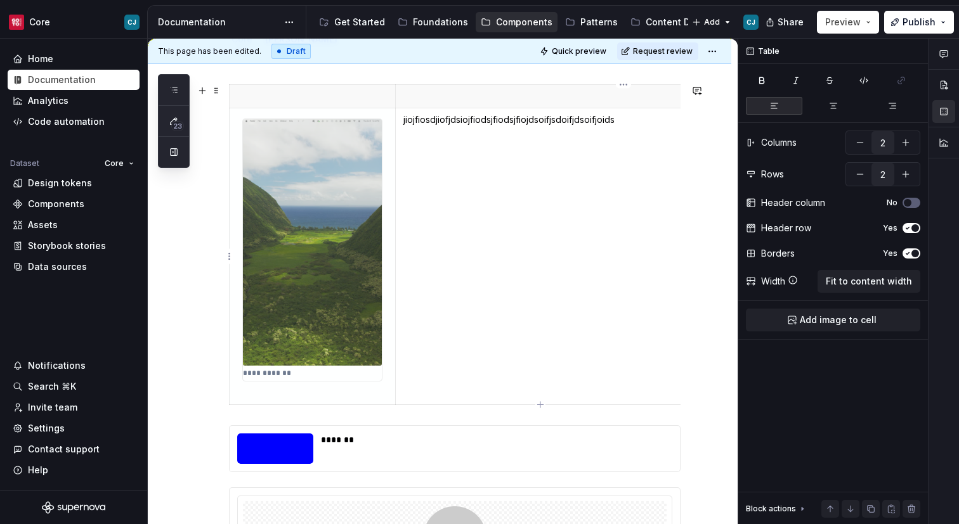
click at [569, 192] on td "jiojfiosdjiofjdsiojfiodsjfiodsjfiojdsoifjsdoifjdsoifjoids" at bounding box center [623, 256] width 456 height 297
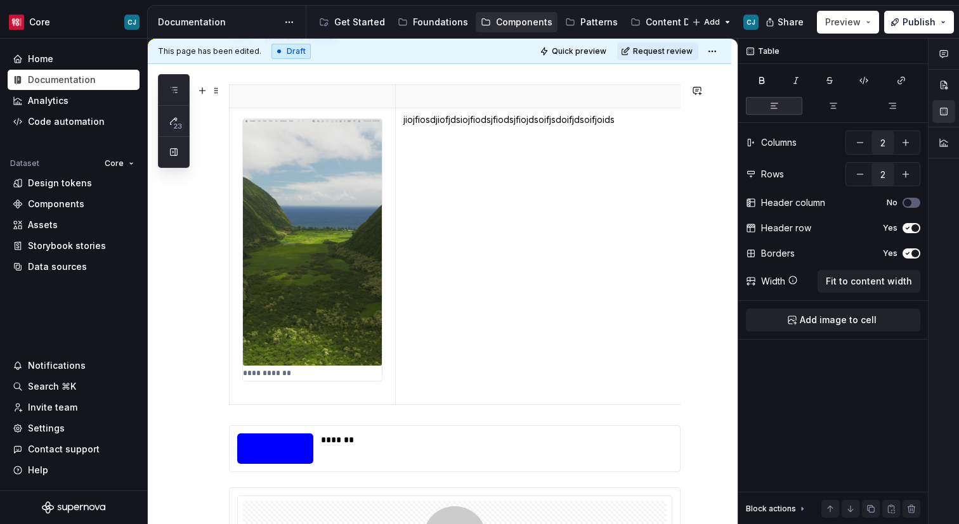
scroll to position [0, 165]
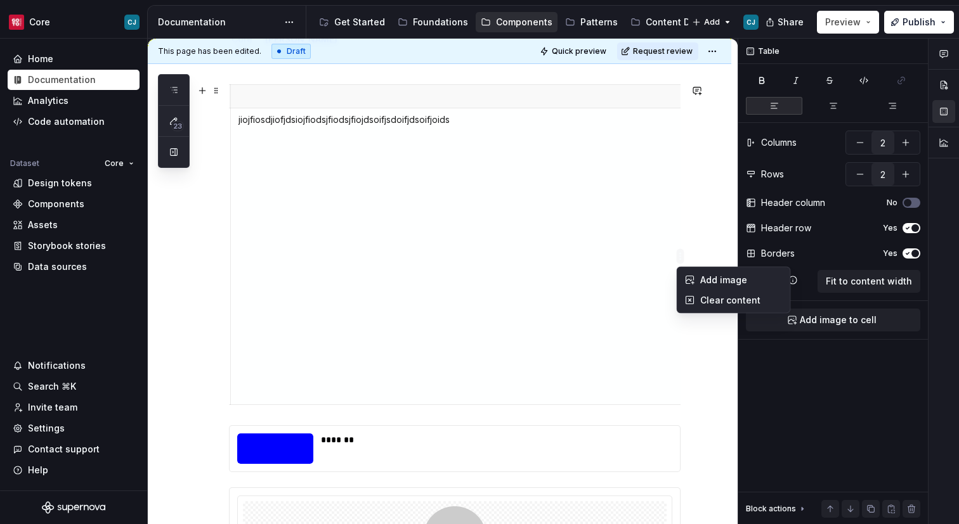
click at [449, 257] on html "Core CJ Home Documentation Analytics Code automation Dataset Core Design tokens…" at bounding box center [479, 262] width 959 height 524
click at [310, 113] on html "Core CJ Home Documentation Analytics Code automation Dataset Core Design tokens…" at bounding box center [479, 262] width 959 height 524
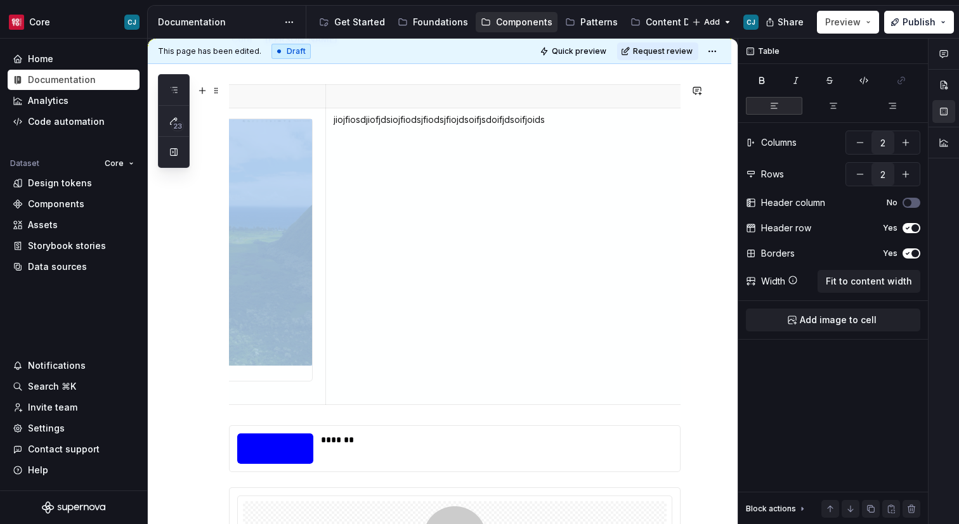
scroll to position [0, 0]
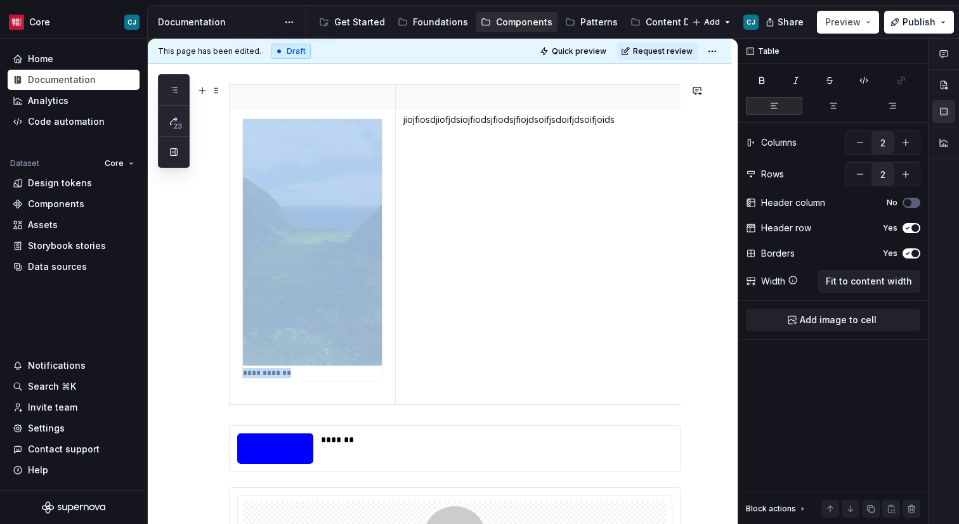
drag, startPoint x: 310, startPoint y: 113, endPoint x: 207, endPoint y: 117, distance: 103.4
click at [207, 117] on div "**********" at bounding box center [439, 415] width 583 height 723
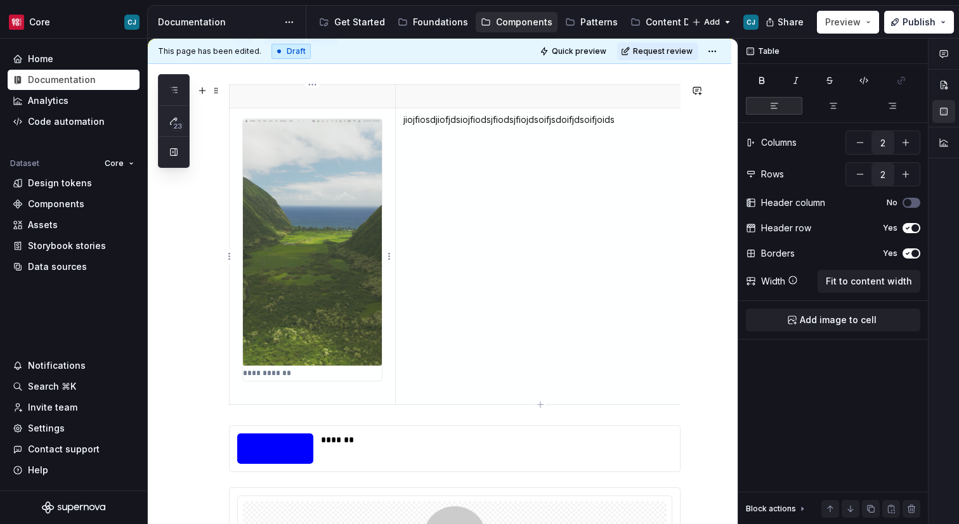
click at [322, 326] on img at bounding box center [312, 242] width 139 height 247
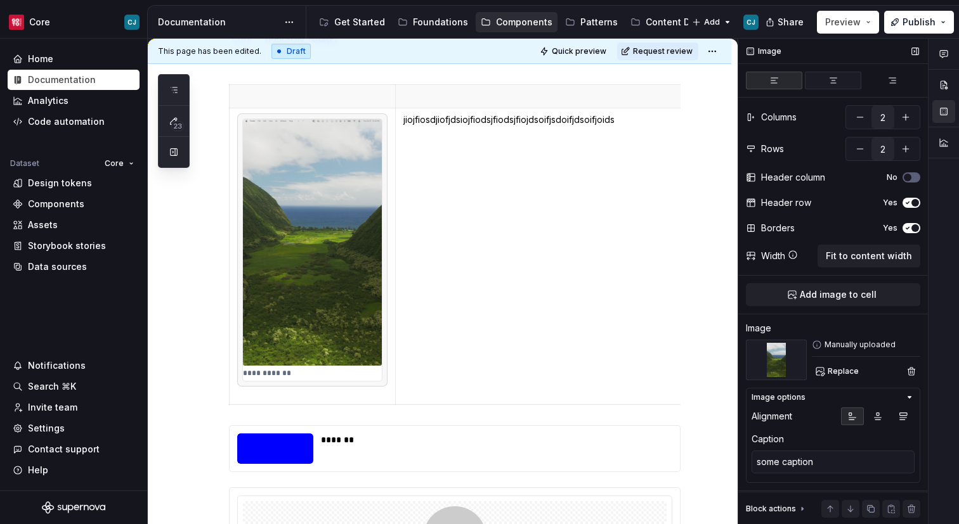
click at [837, 86] on button "button" at bounding box center [832, 81] width 56 height 18
click at [770, 89] on div "Image Columns 2 Rows 2 Header column No Header row Yes Borders Yes Width Fit to…" at bounding box center [833, 282] width 190 height 486
click at [910, 179] on icon "button" at bounding box center [907, 178] width 10 height 8
click at [273, 98] on p at bounding box center [312, 96] width 150 height 13
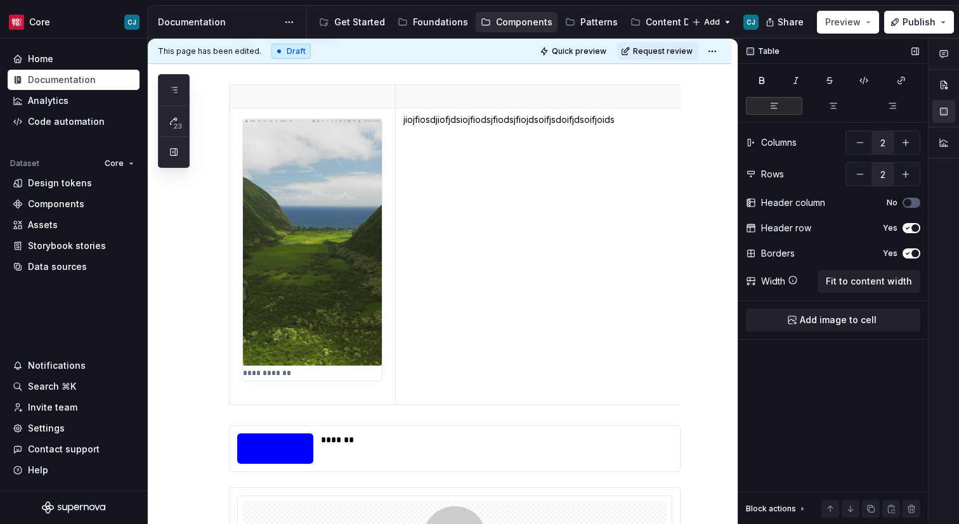
click at [911, 226] on span "button" at bounding box center [915, 228] width 8 height 8
click at [907, 254] on icon "button" at bounding box center [907, 254] width 3 height 2
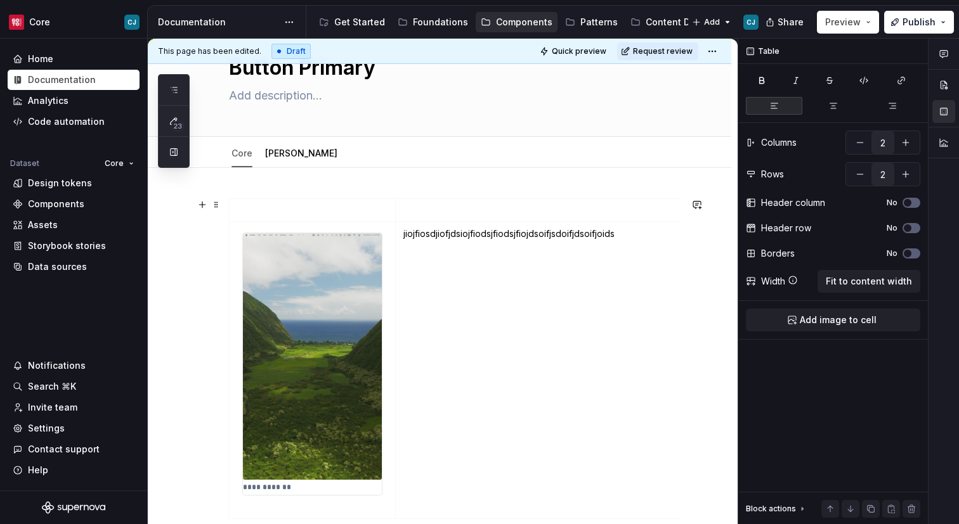
scroll to position [65, 0]
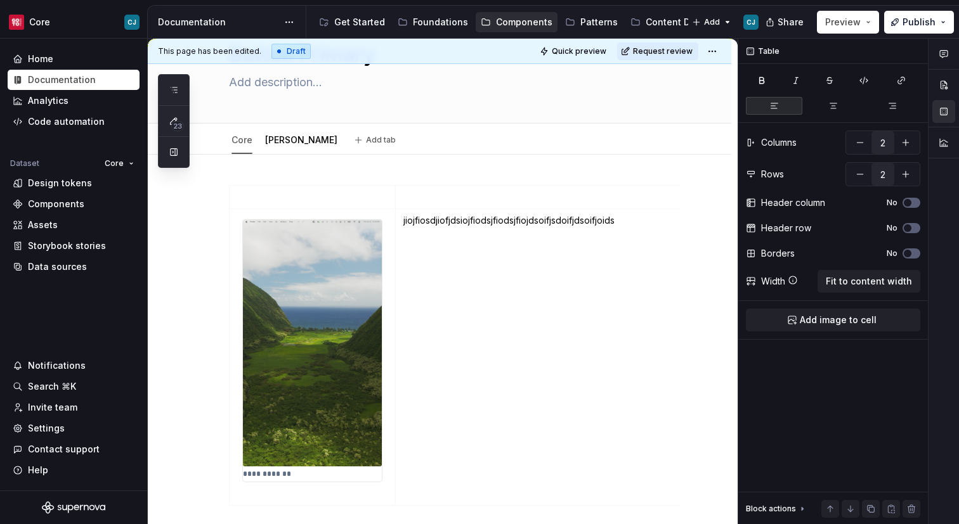
type textarea "*"
click at [229, 198] on html "Core CJ Home Documentation Analytics Code automation Dataset Core Design tokens…" at bounding box center [479, 262] width 959 height 524
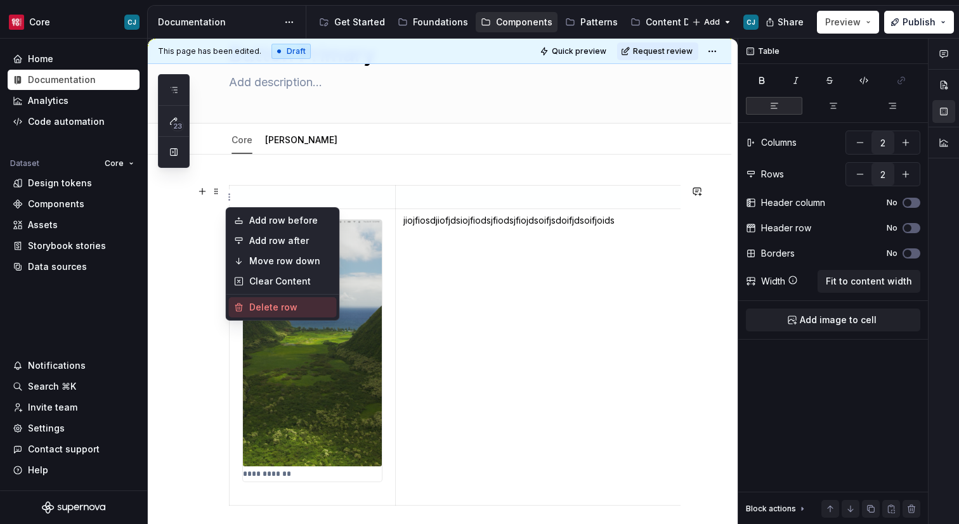
click at [264, 303] on div "Delete row" at bounding box center [290, 307] width 82 height 13
type input "1"
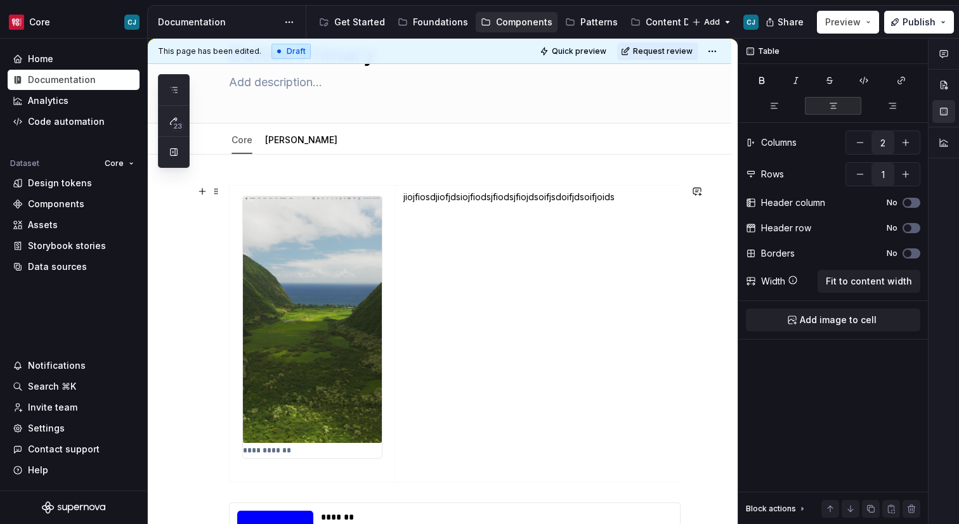
click at [202, 394] on div "**********" at bounding box center [439, 504] width 583 height 699
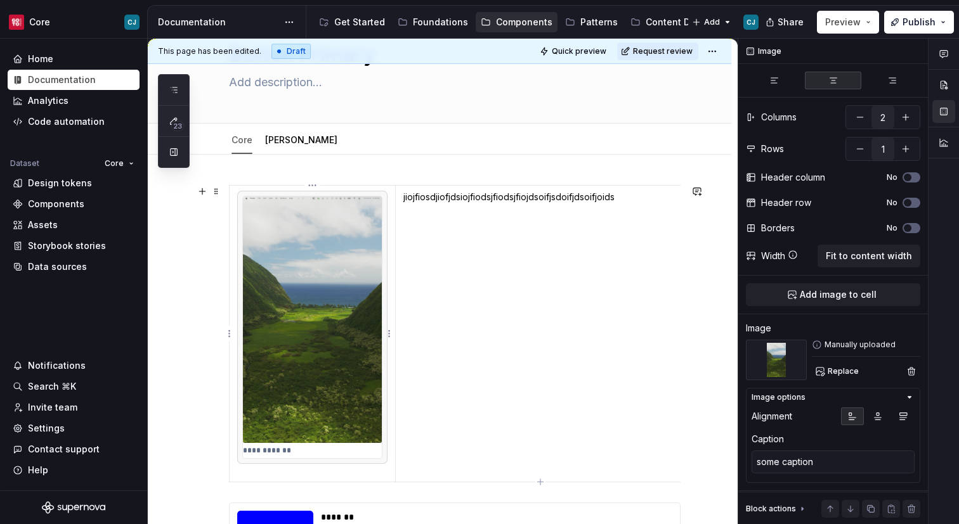
click at [344, 365] on img at bounding box center [312, 320] width 139 height 247
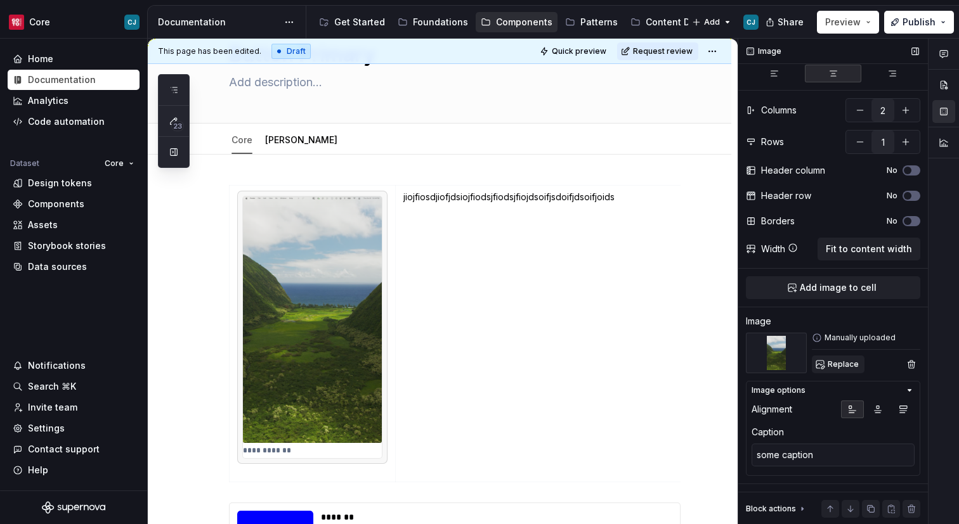
scroll to position [0, 0]
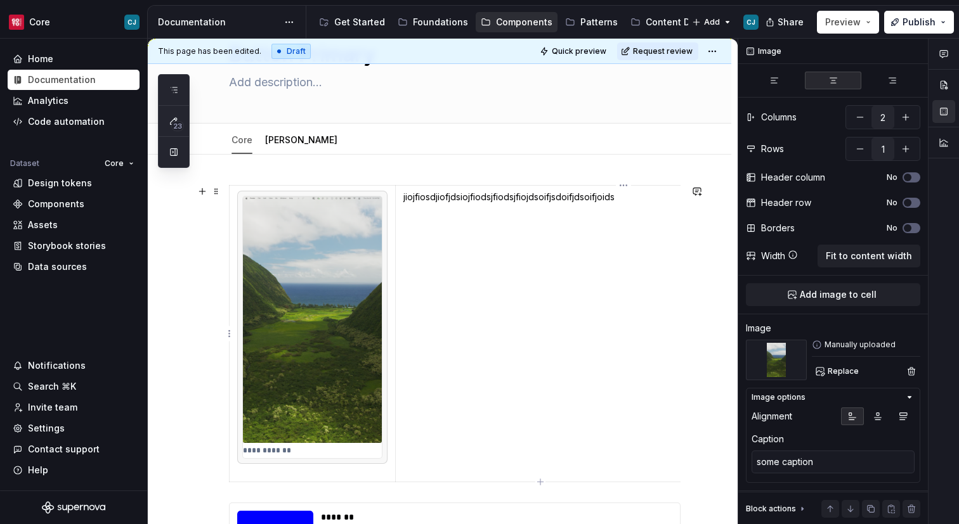
click at [586, 337] on td "jiojfiosdjiofjdsiojfiodsjfiodsjfiojdsoifjsdoifjdsoifjoids" at bounding box center [623, 334] width 456 height 297
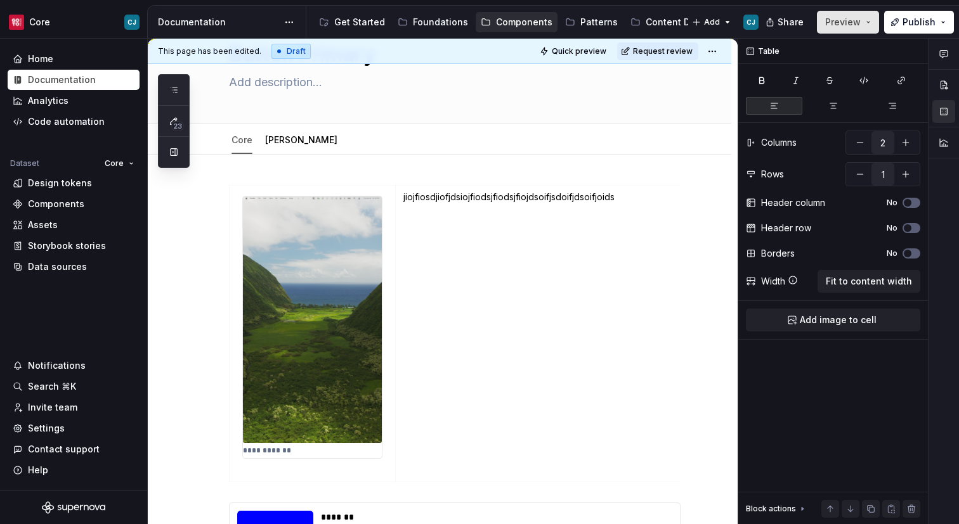
click at [858, 24] on span "Preview" at bounding box center [843, 22] width 36 height 13
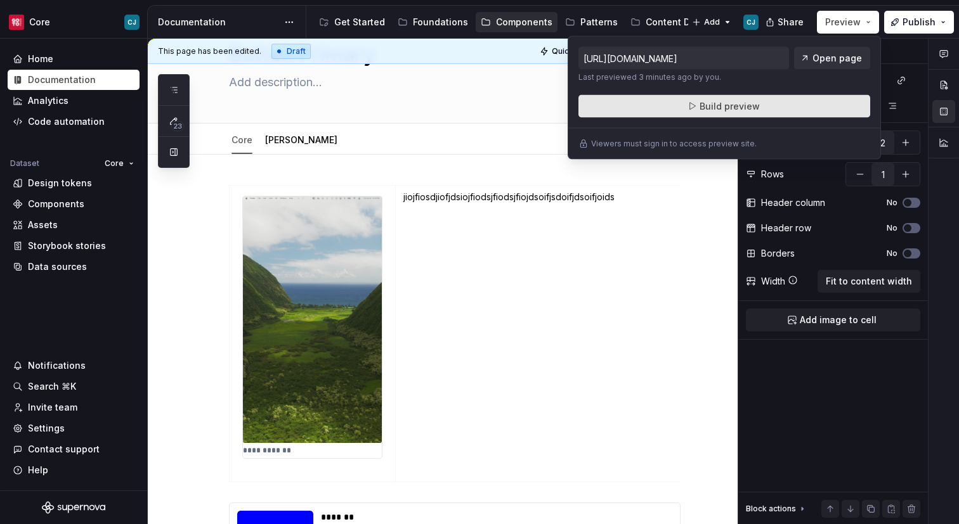
click at [739, 108] on span "Build preview" at bounding box center [729, 106] width 60 height 13
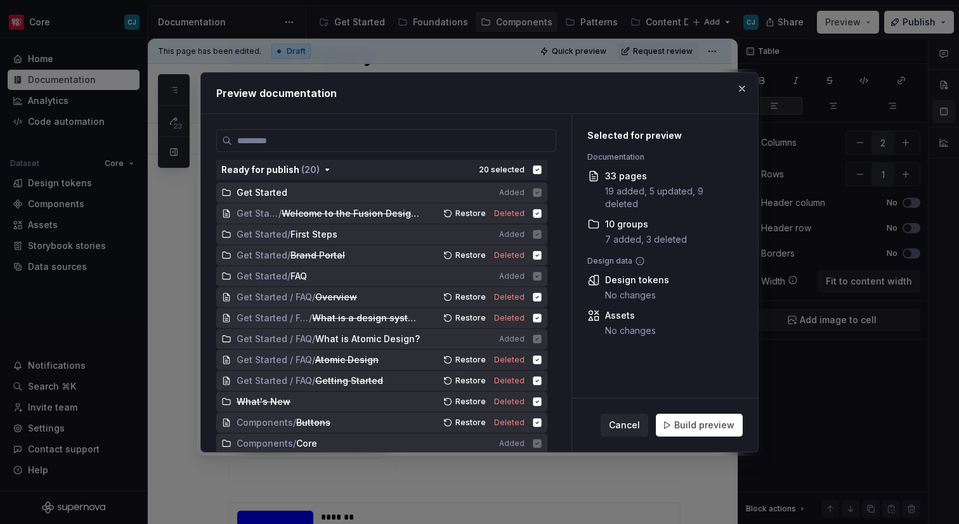
click at [701, 439] on div "Cancel Build preview" at bounding box center [665, 425] width 186 height 53
click at [699, 436] on button "Build preview" at bounding box center [699, 425] width 87 height 23
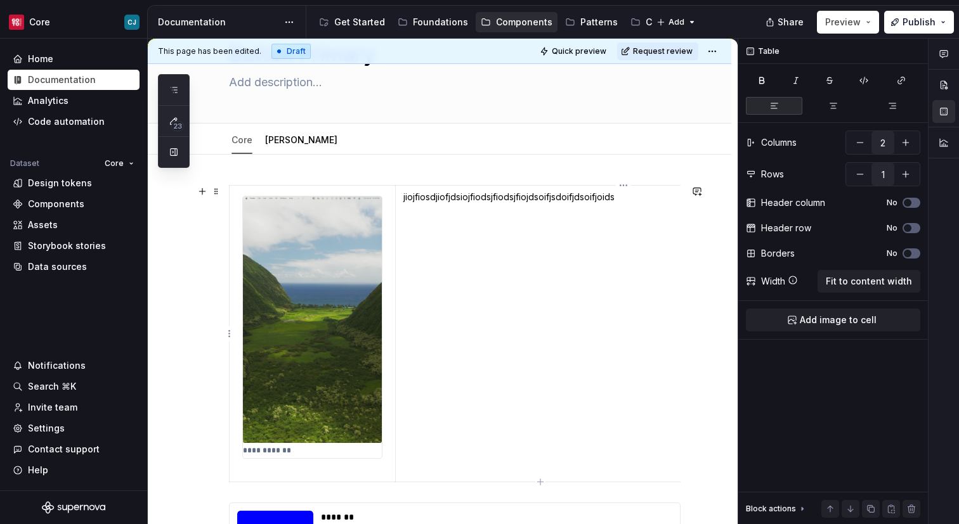
type textarea "*"
